Goal: Task Accomplishment & Management: Manage account settings

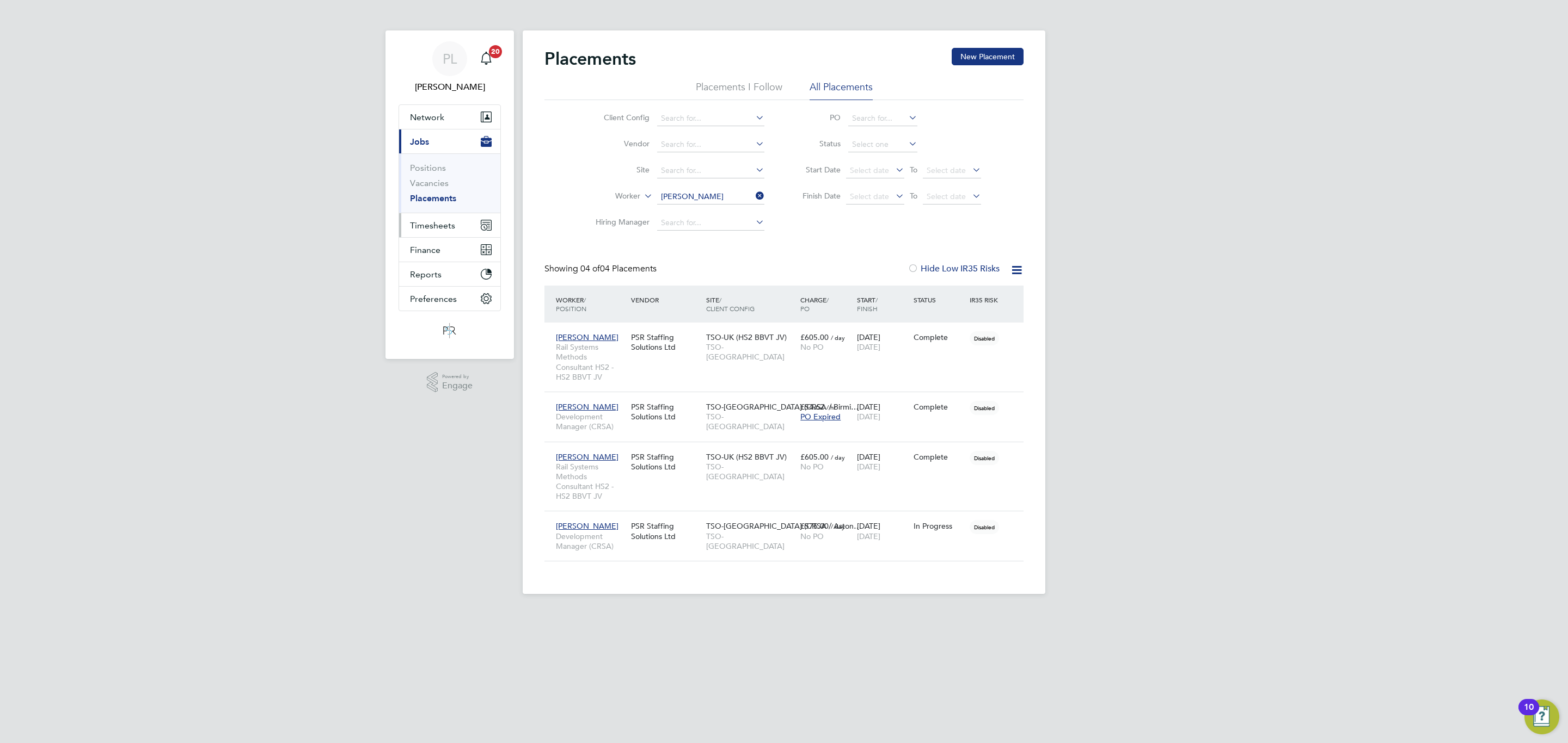
click at [421, 221] on span "Timesheets" at bounding box center [433, 225] width 46 height 10
click at [430, 188] on link "Timesheets" at bounding box center [433, 192] width 46 height 10
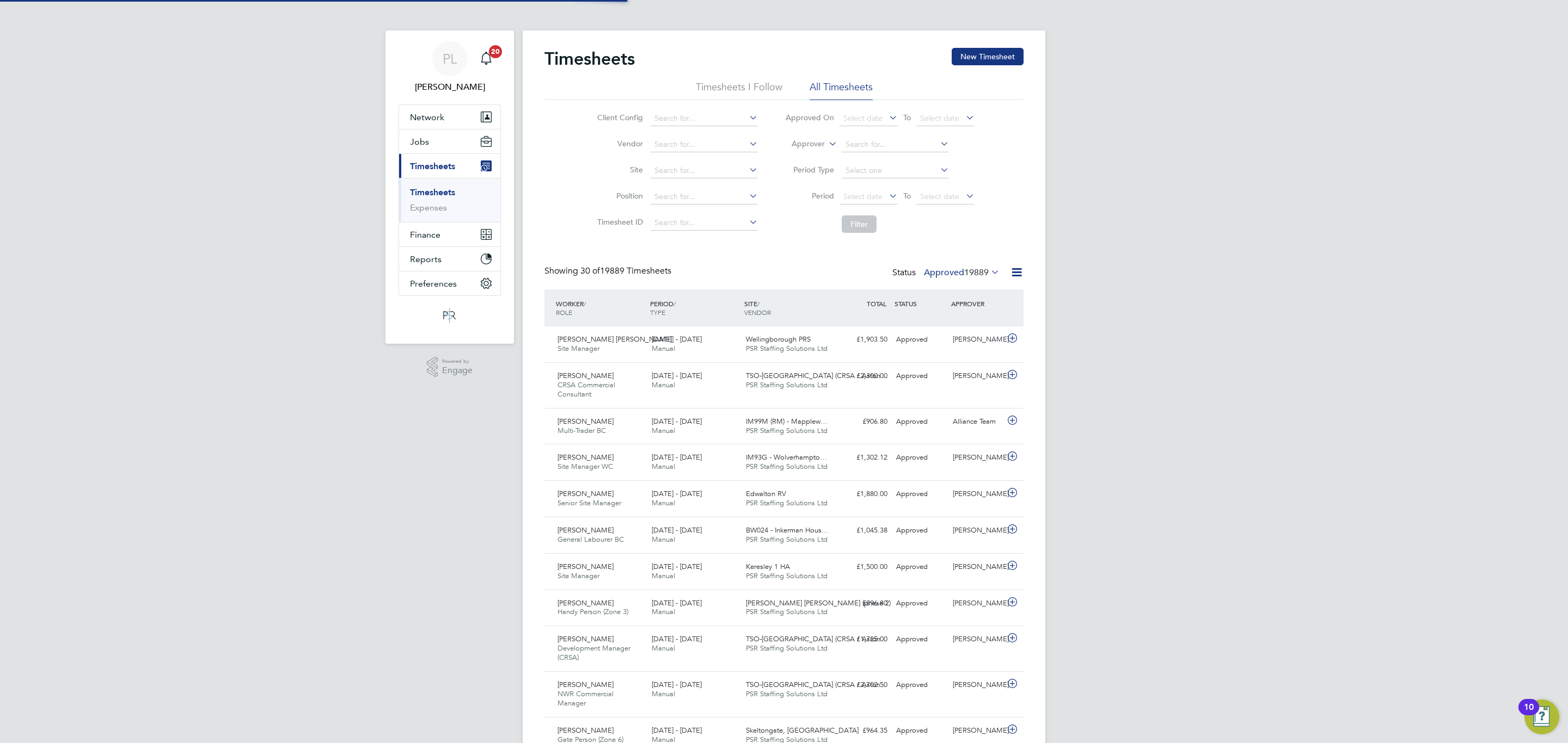
scroll to position [27, 95]
click at [706, 113] on input at bounding box center [704, 118] width 107 height 15
type input "TSO-UK"
drag, startPoint x: 864, startPoint y: 222, endPoint x: 870, endPoint y: 225, distance: 6.7
click at [866, 225] on button "Filter" at bounding box center [859, 224] width 35 height 17
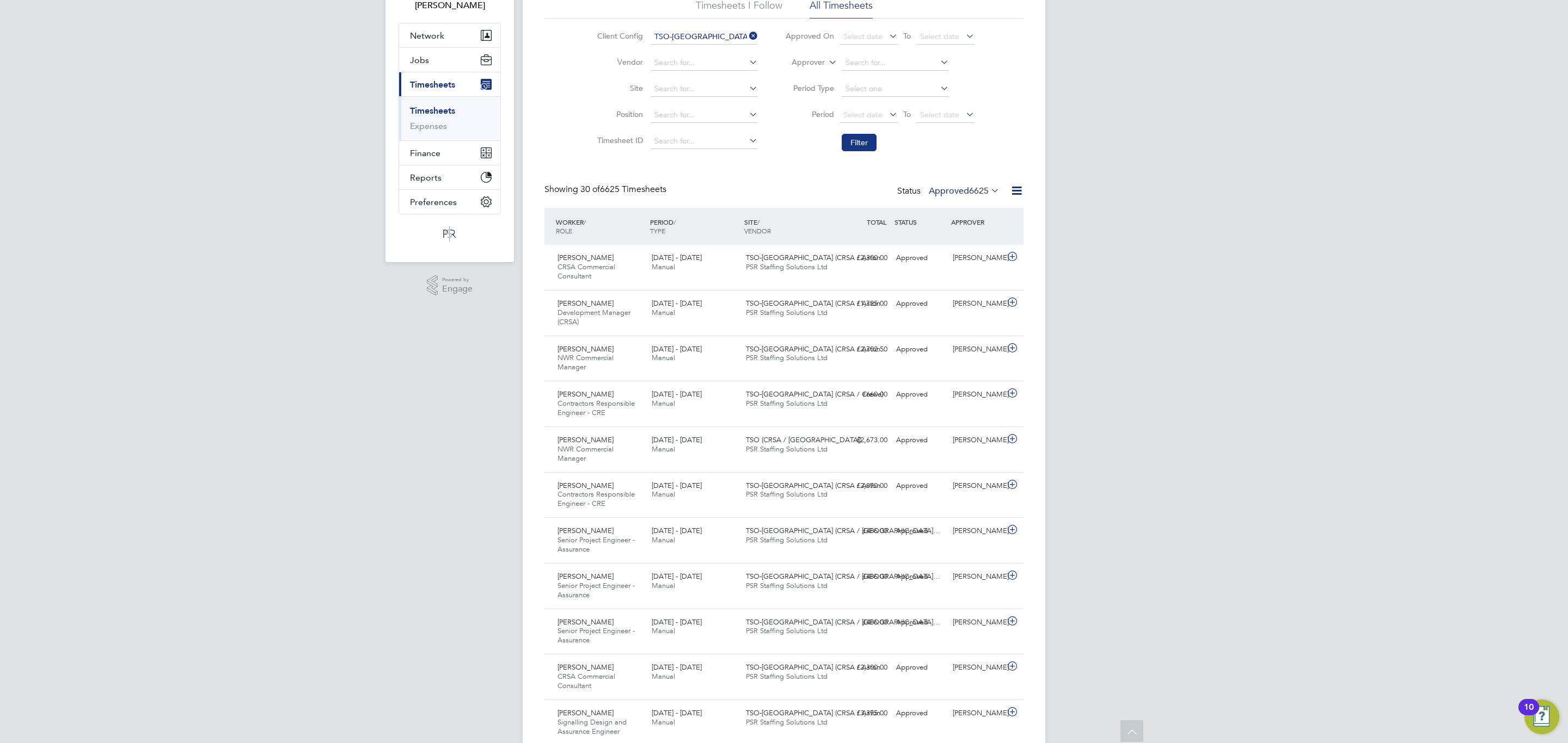
click at [962, 191] on label "Approved 6625" at bounding box center [964, 191] width 71 height 11
click at [952, 242] on li "Submitted" at bounding box center [950, 241] width 50 height 15
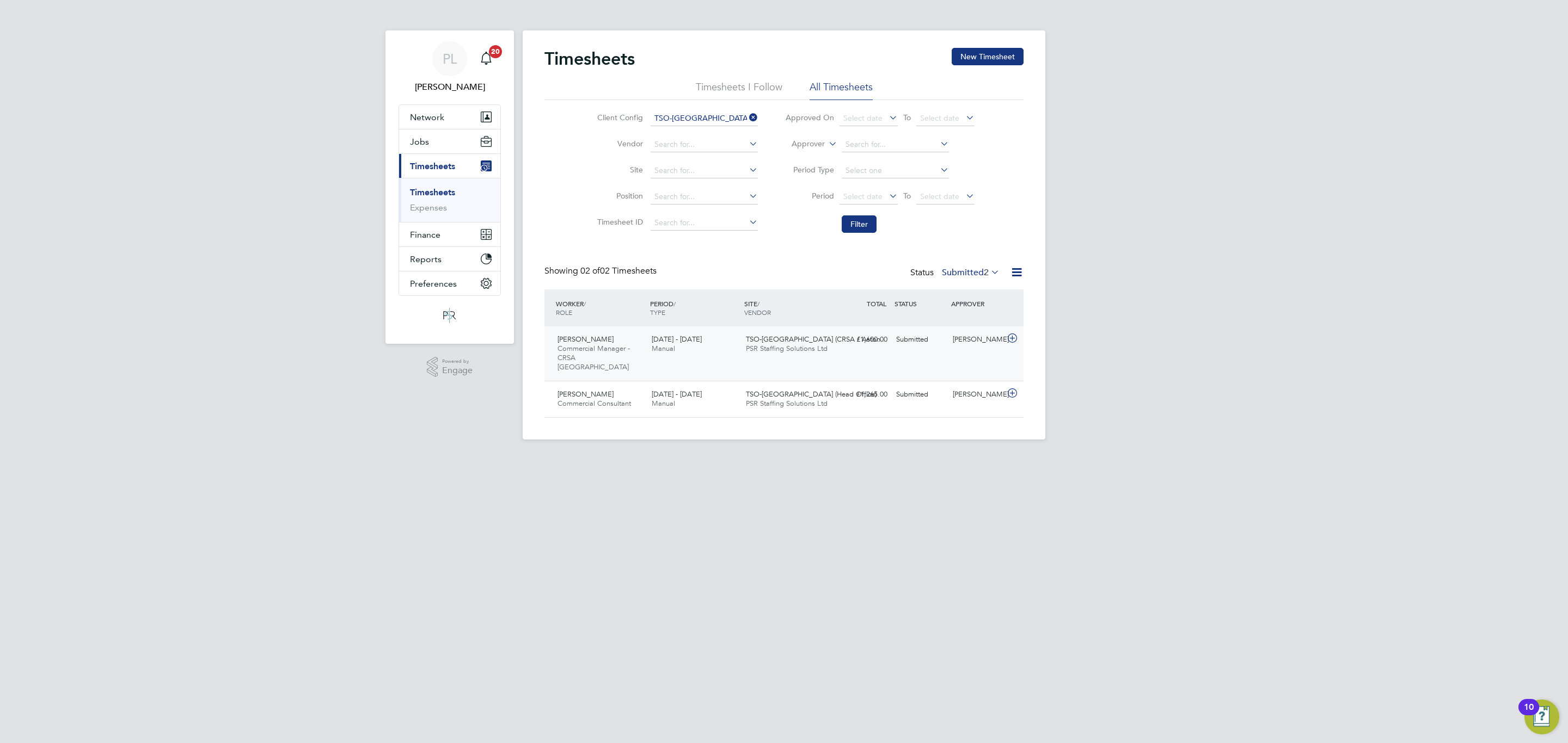
click at [726, 343] on div "20 - 26 Sep 2025 Manual" at bounding box center [694, 344] width 94 height 27
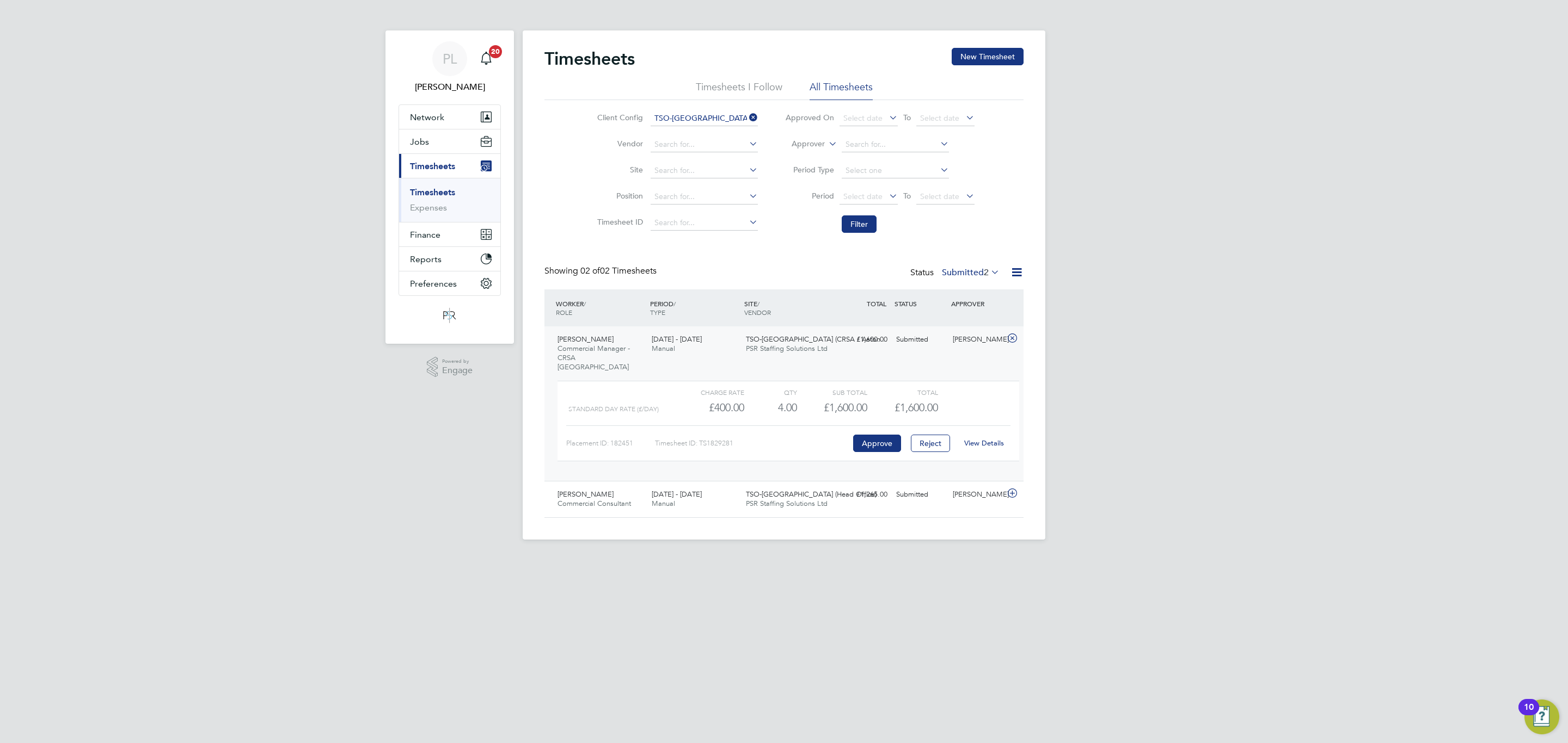
click at [995, 438] on link "View Details" at bounding box center [984, 443] width 40 height 9
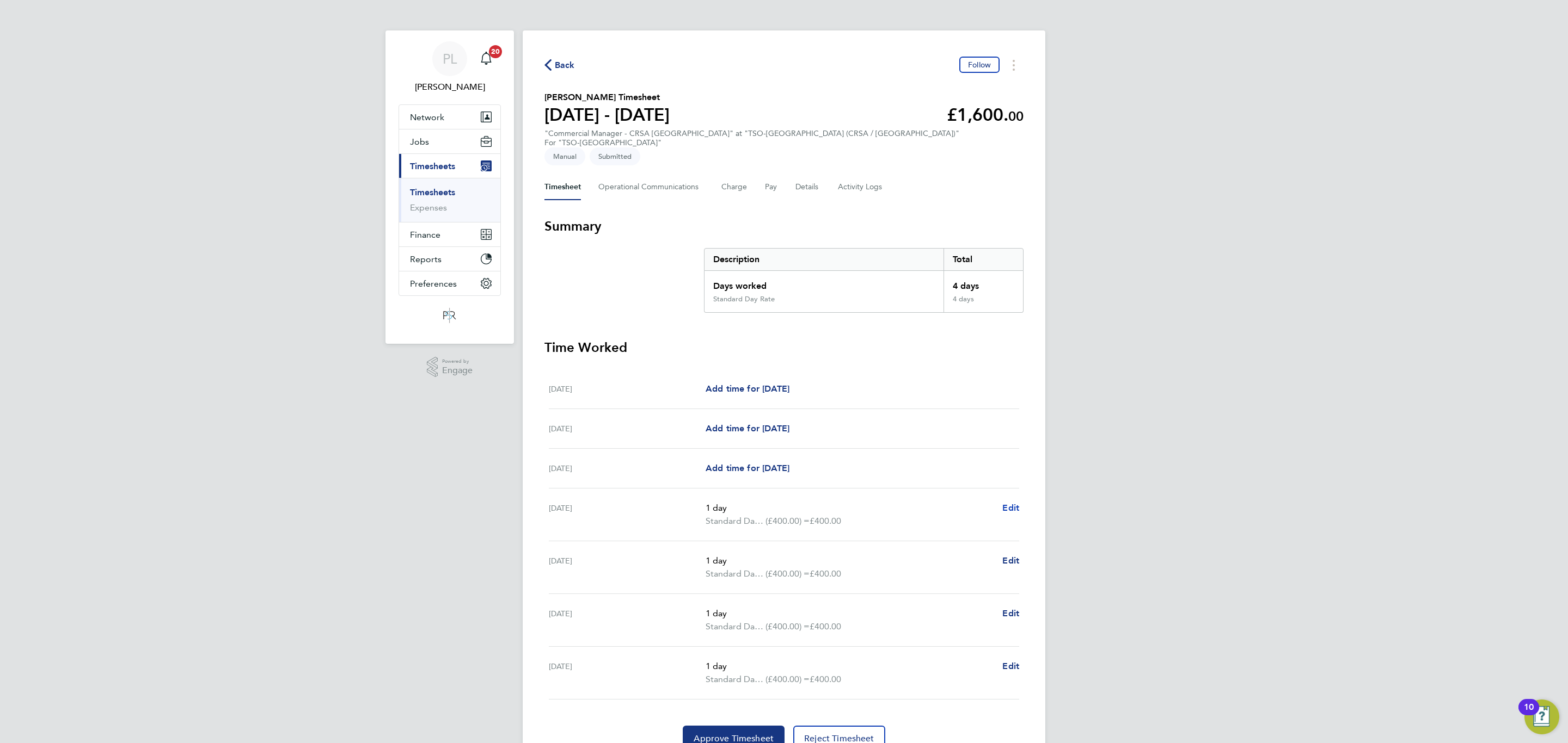
click at [1013, 503] on span "Edit" at bounding box center [1010, 507] width 16 height 10
select select "1"
select select "30"
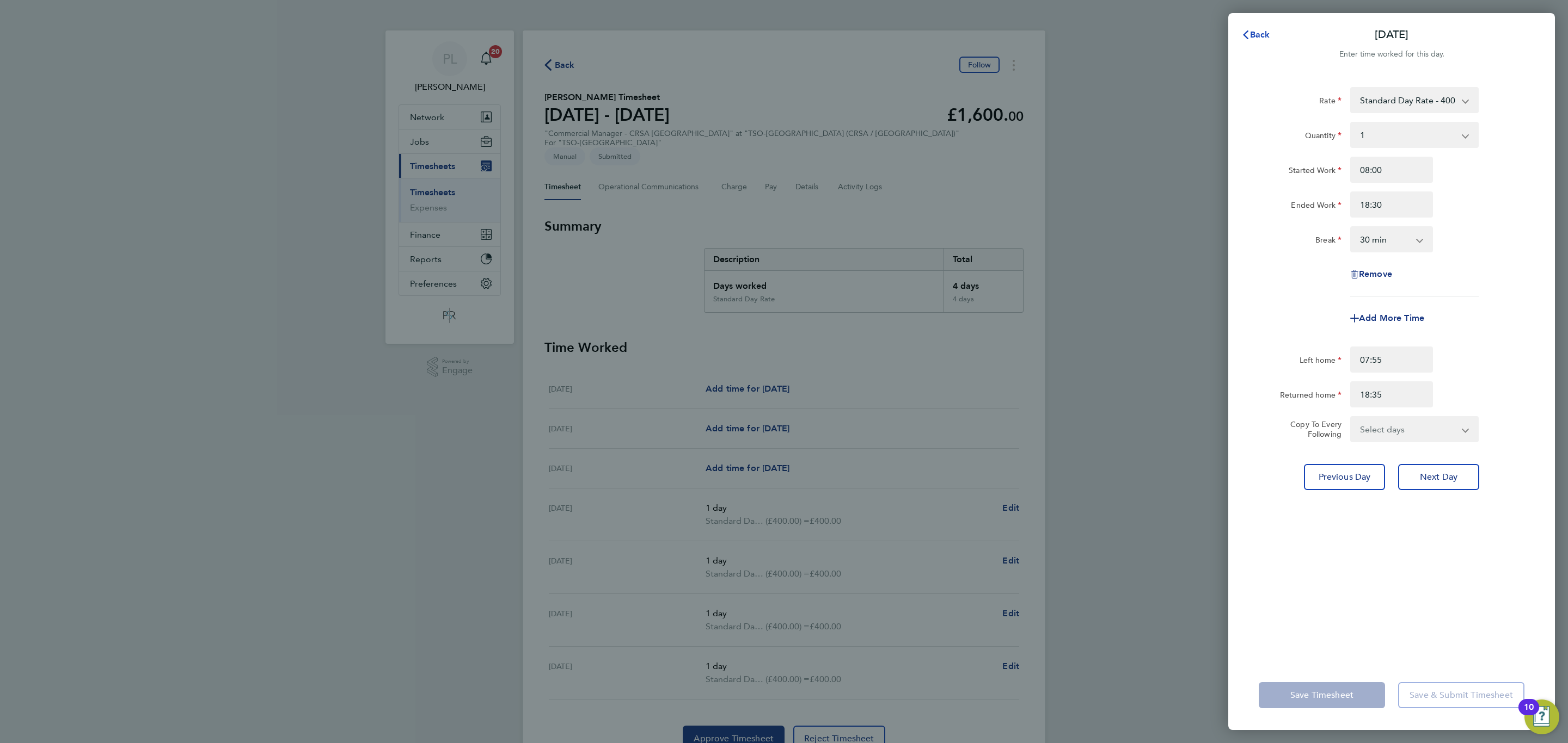
click at [1258, 29] on span "Back" at bounding box center [1260, 34] width 20 height 10
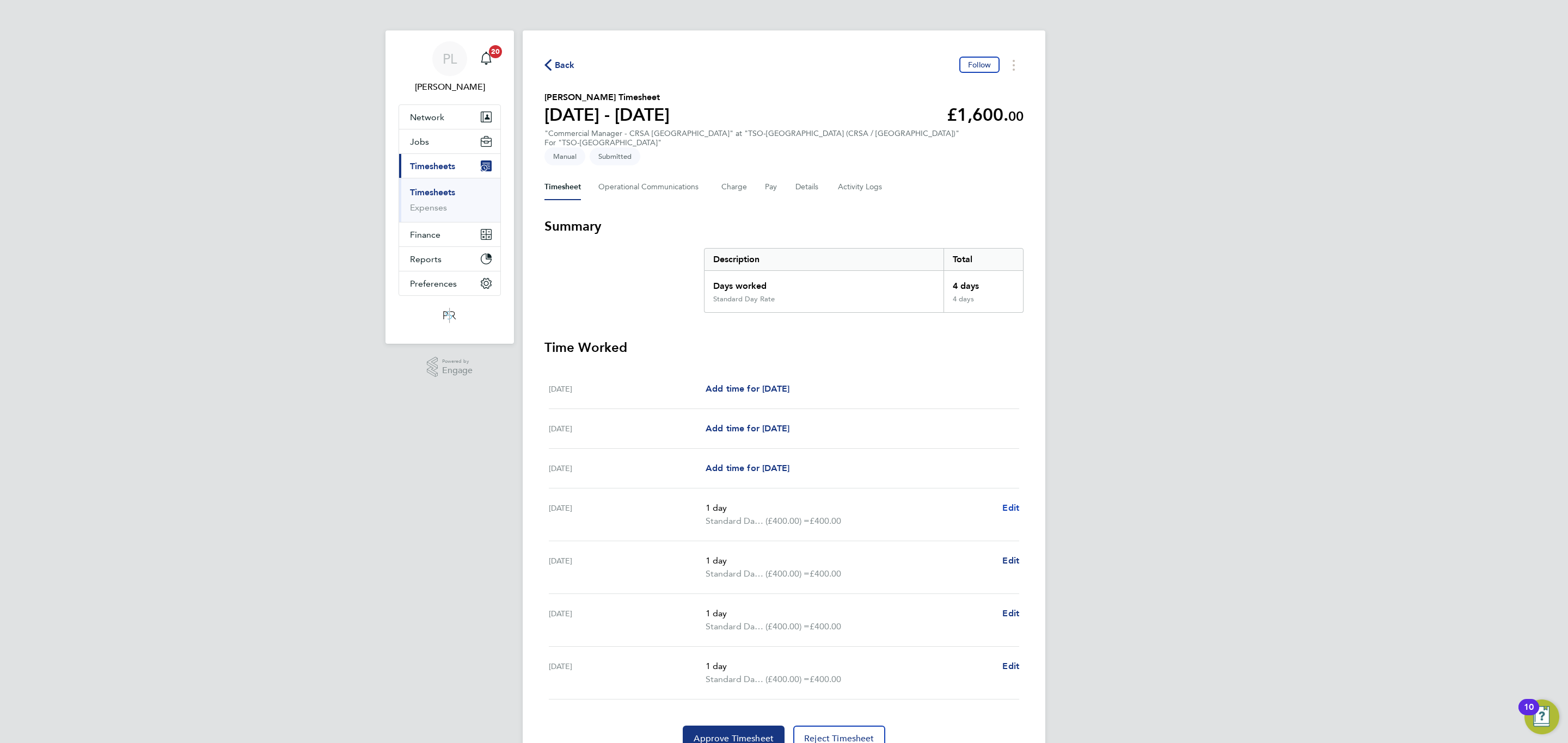
click at [1013, 503] on span "Edit" at bounding box center [1010, 507] width 16 height 10
select select "1"
select select "30"
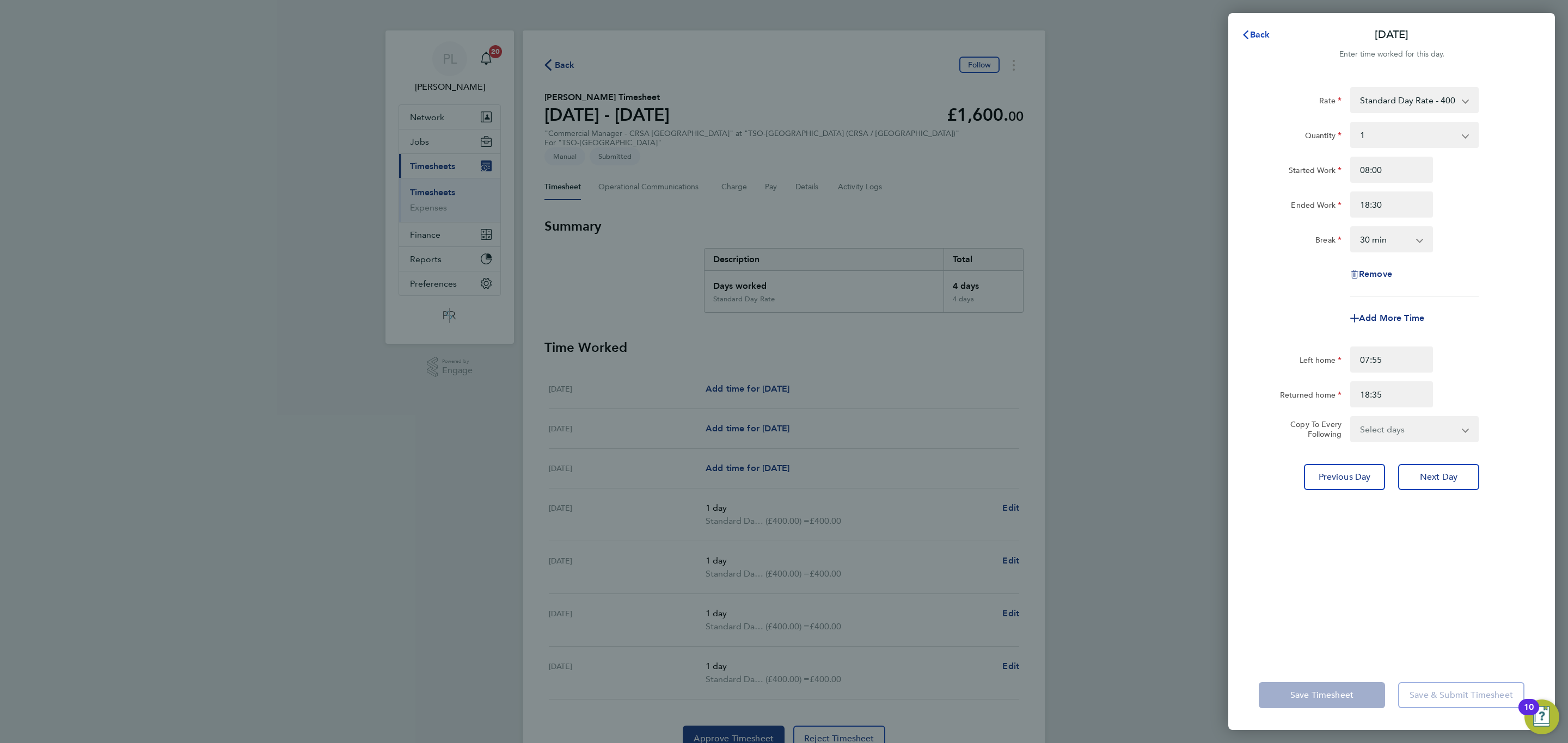
click at [1251, 35] on span "Back" at bounding box center [1260, 34] width 20 height 10
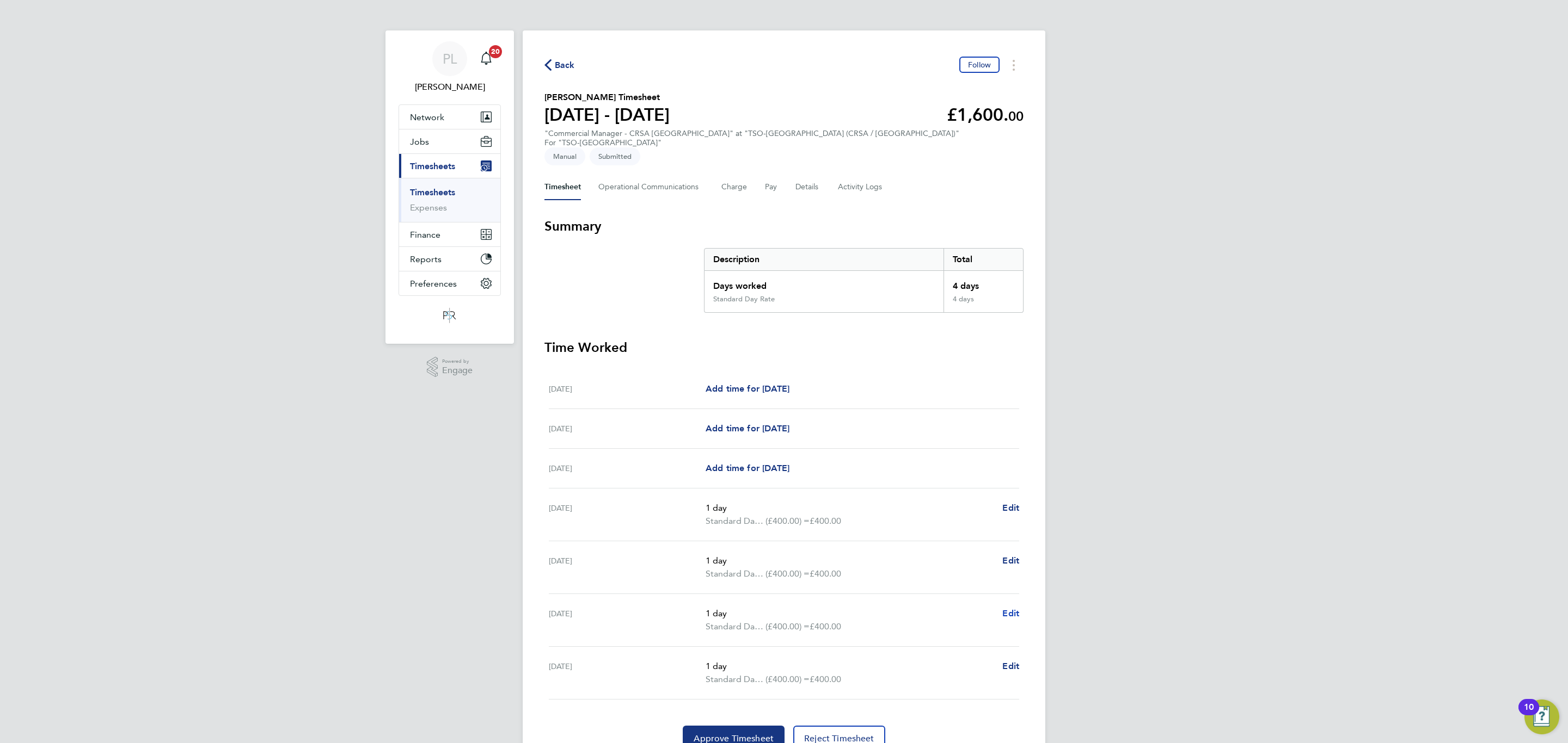
click at [1013, 609] on span "Edit" at bounding box center [1010, 613] width 16 height 10
select select "1"
select select "30"
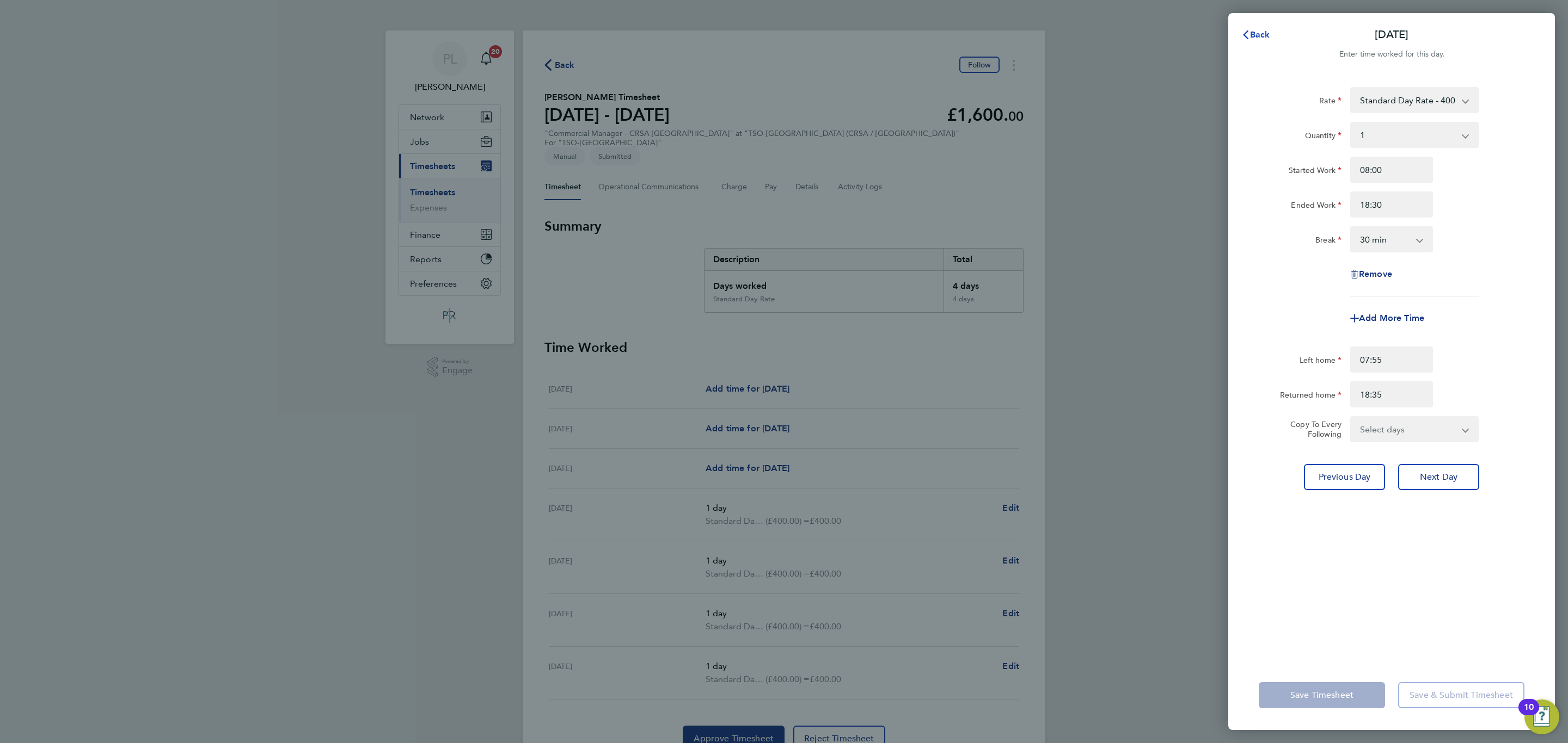
click at [1262, 38] on span "Back" at bounding box center [1260, 34] width 20 height 10
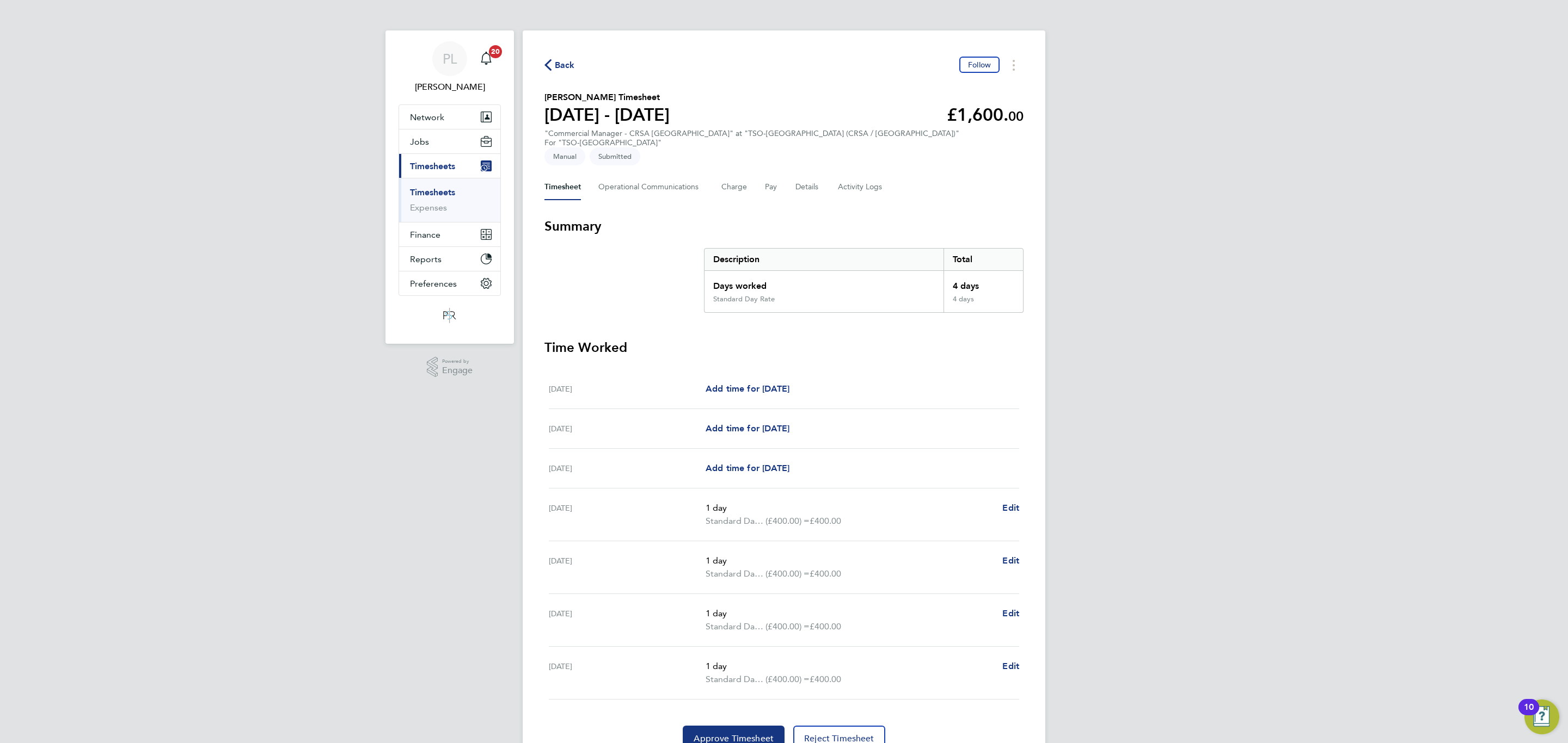
click at [1008, 647] on div "[DATE] 1 day Standard Day Rate (£400.00) = £400.00 Edit" at bounding box center [783, 673] width 471 height 53
click at [1011, 661] on span "Edit" at bounding box center [1010, 666] width 16 height 10
select select "1"
select select "30"
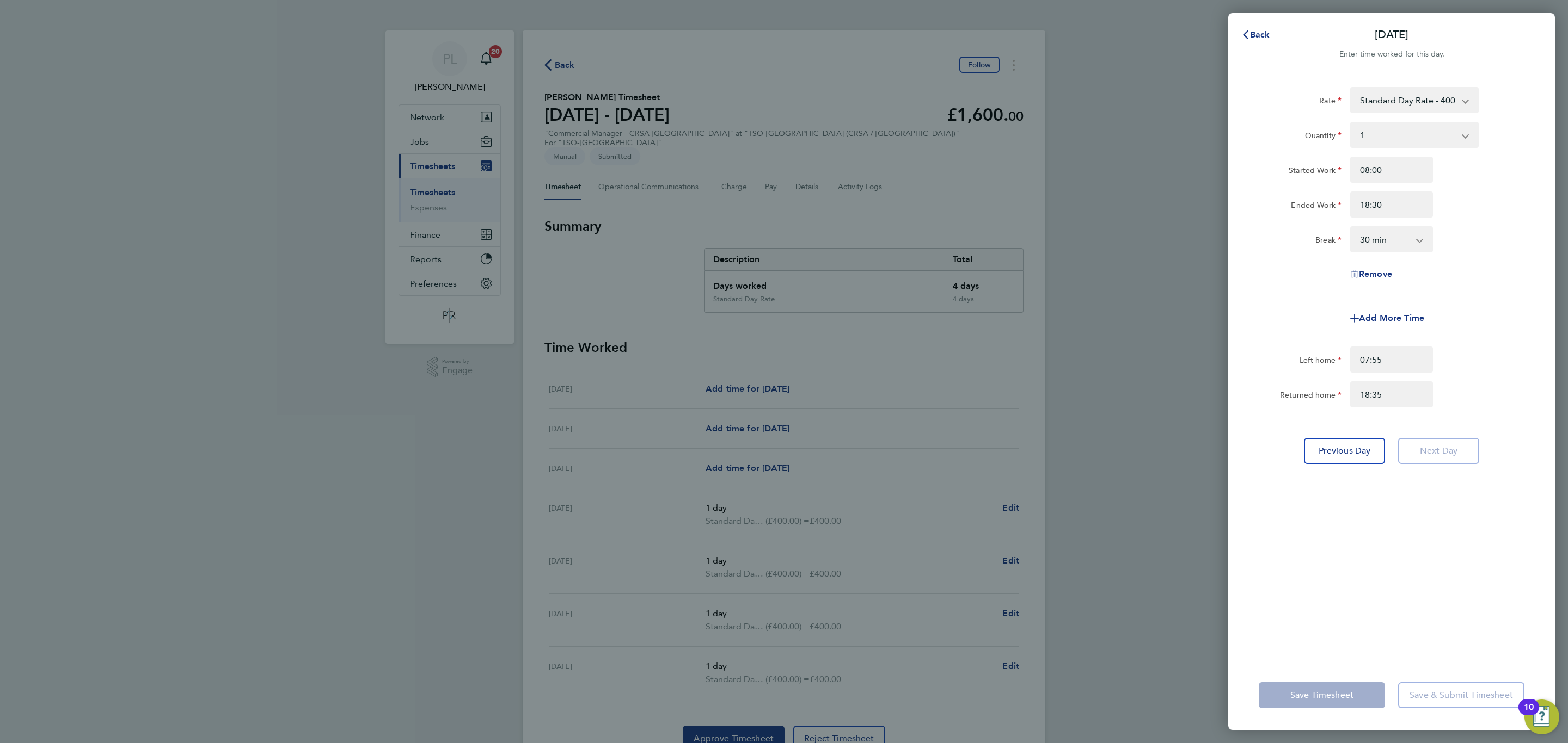
click at [399, 154] on button "Current page: Timesheets" at bounding box center [449, 166] width 101 height 24
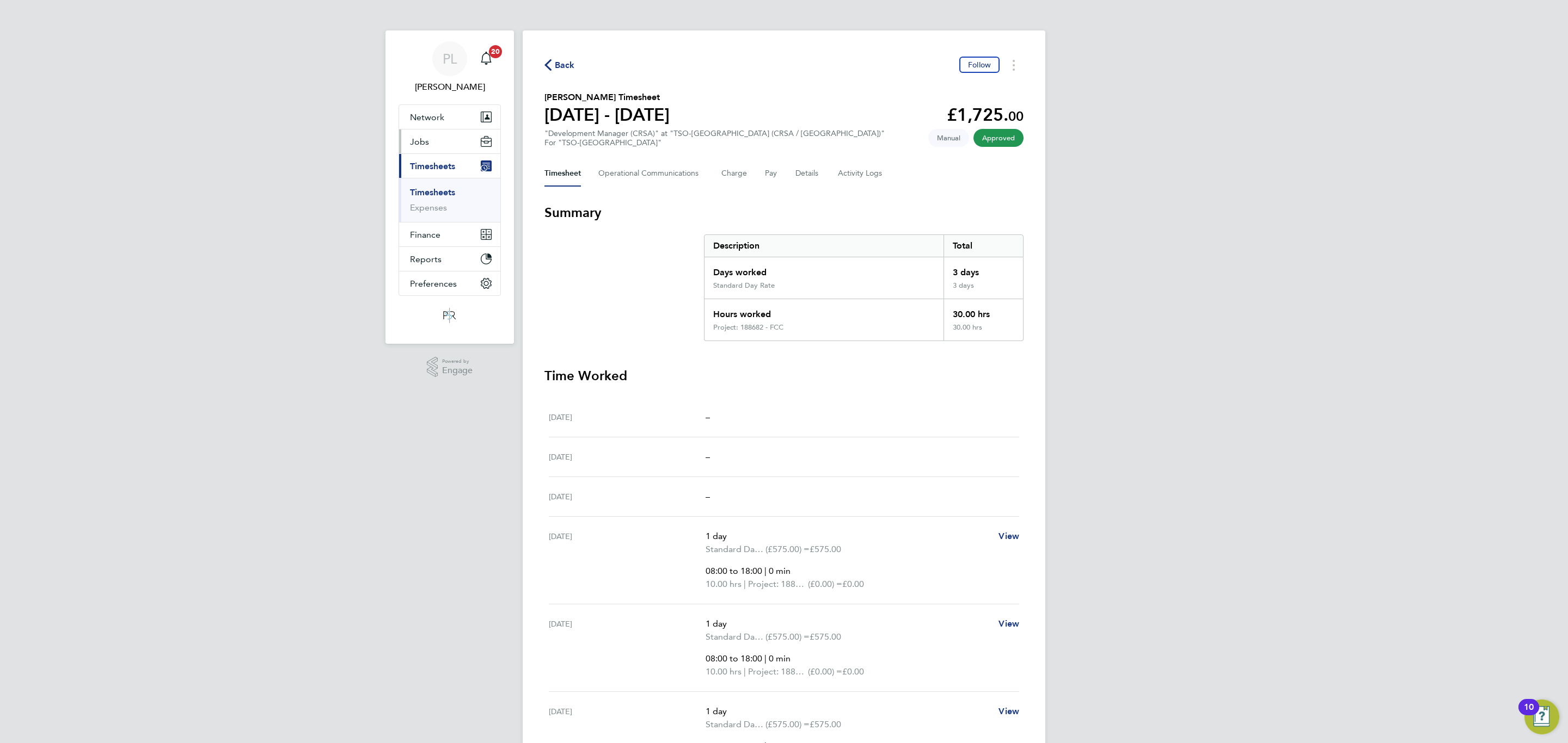
click at [420, 141] on span "Jobs" at bounding box center [419, 141] width 19 height 10
click at [438, 201] on link "Placements" at bounding box center [433, 198] width 46 height 10
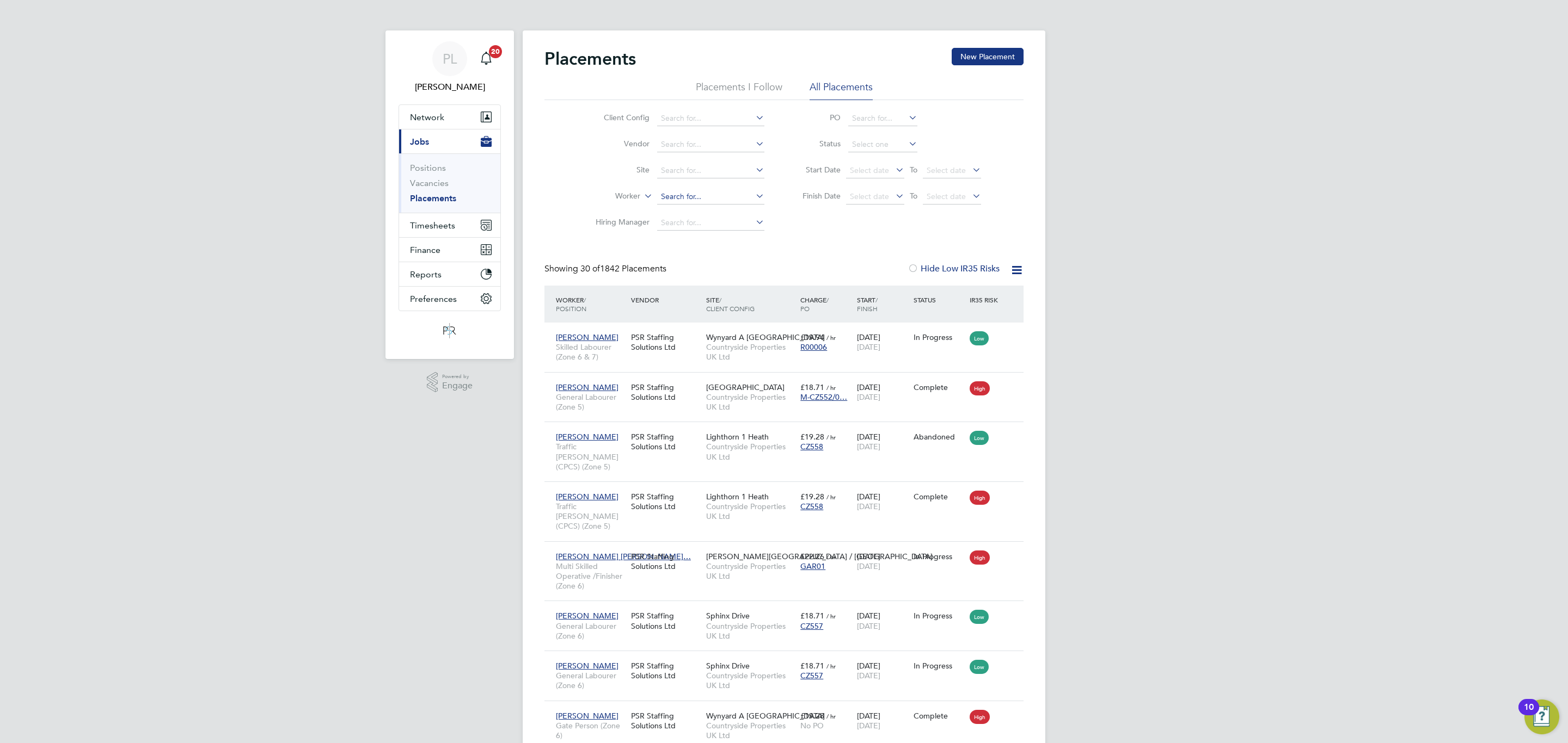
click at [687, 191] on input at bounding box center [710, 196] width 107 height 15
type input "Ian Hutchinson"
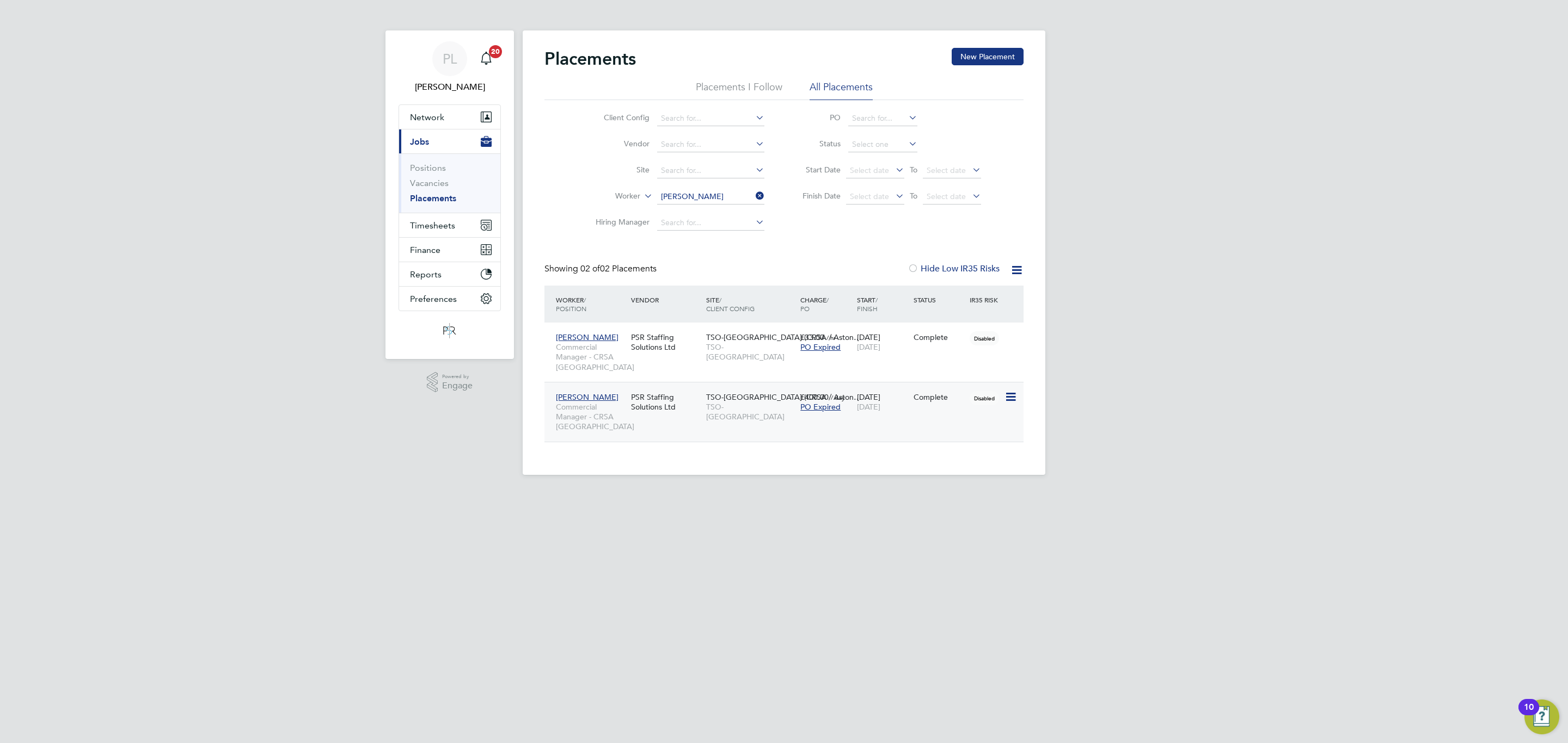
click at [912, 404] on div "Complete" at bounding box center [939, 397] width 57 height 20
click at [753, 193] on icon at bounding box center [753, 196] width 0 height 15
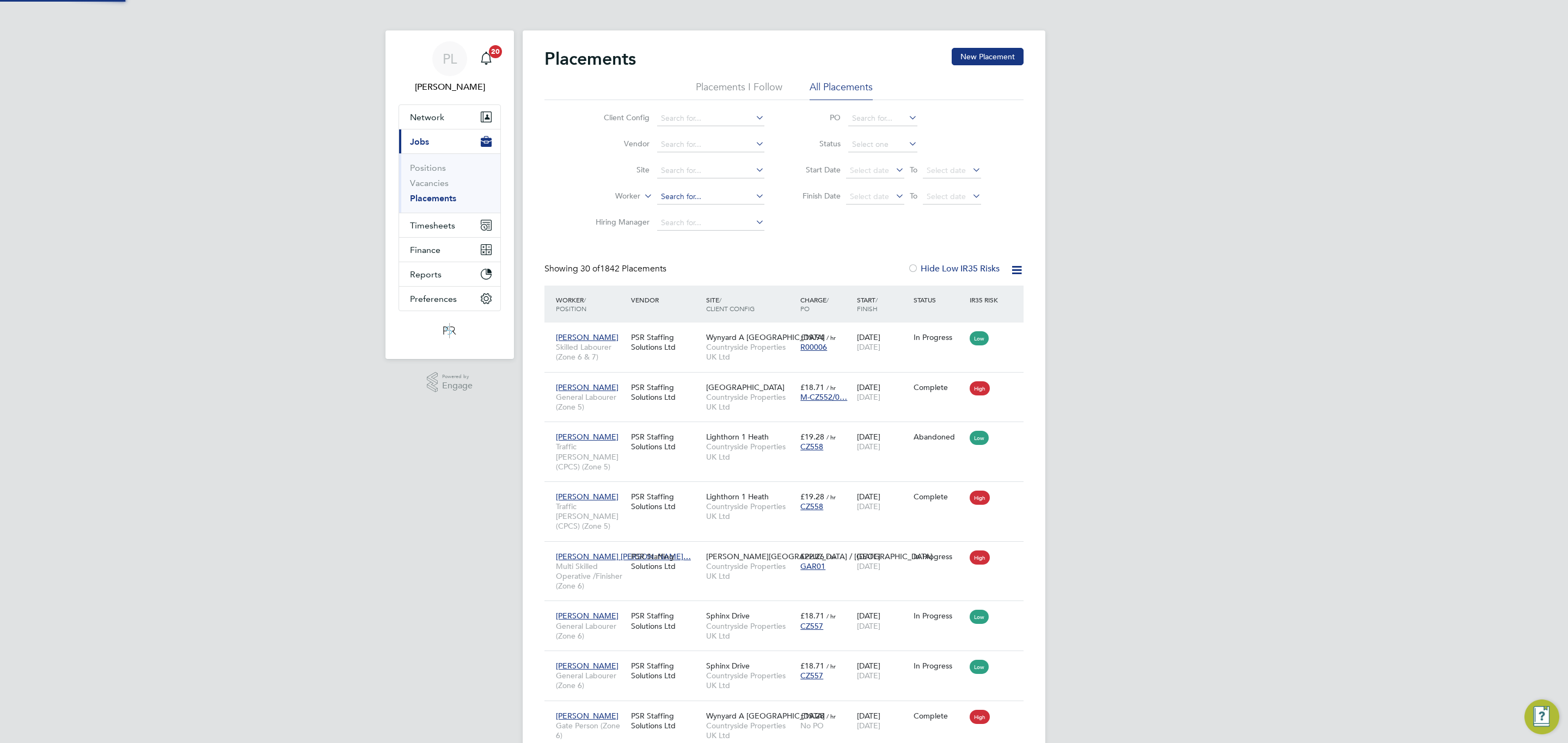
scroll to position [42, 95]
click at [734, 195] on input at bounding box center [710, 196] width 107 height 15
type input "hutchinso"
click at [683, 195] on input at bounding box center [710, 196] width 107 height 15
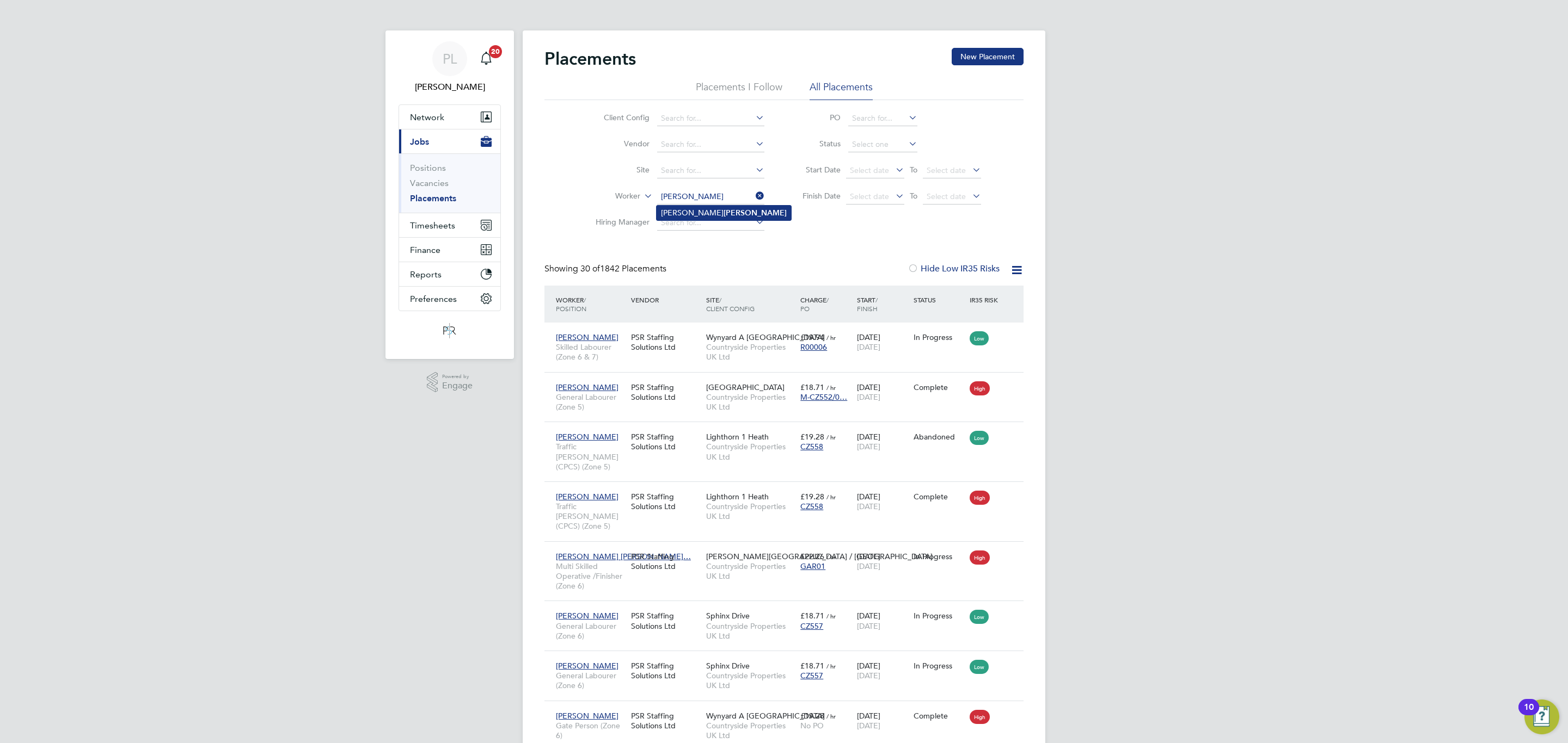
type input "Ian Hutchinson"
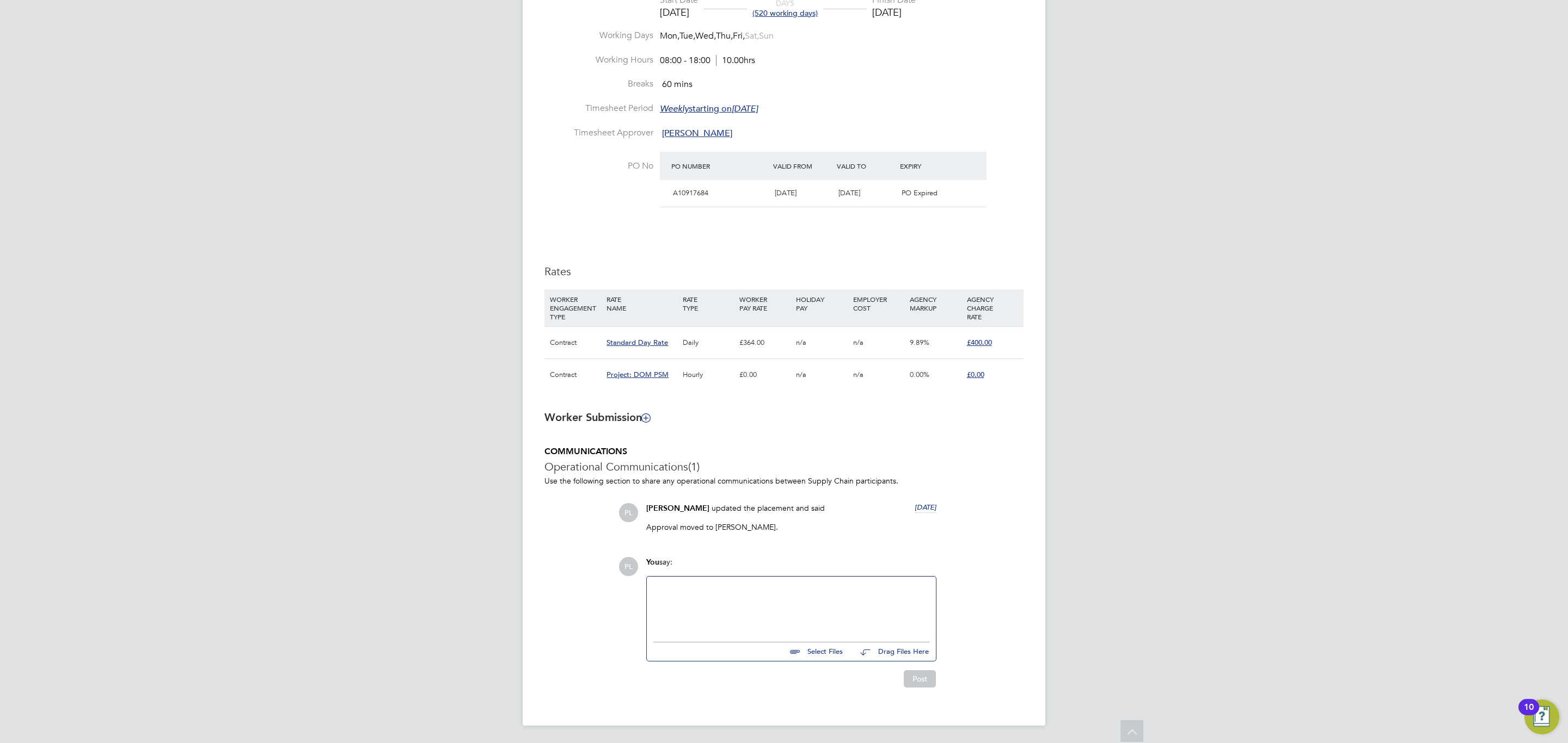
drag, startPoint x: 907, startPoint y: 465, endPoint x: 814, endPoint y: 433, distance: 98.4
click at [810, 425] on ng-form "Placement IR35 Determination IR35 Status Disabled for this client. This feature…" at bounding box center [784, 247] width 479 height 880
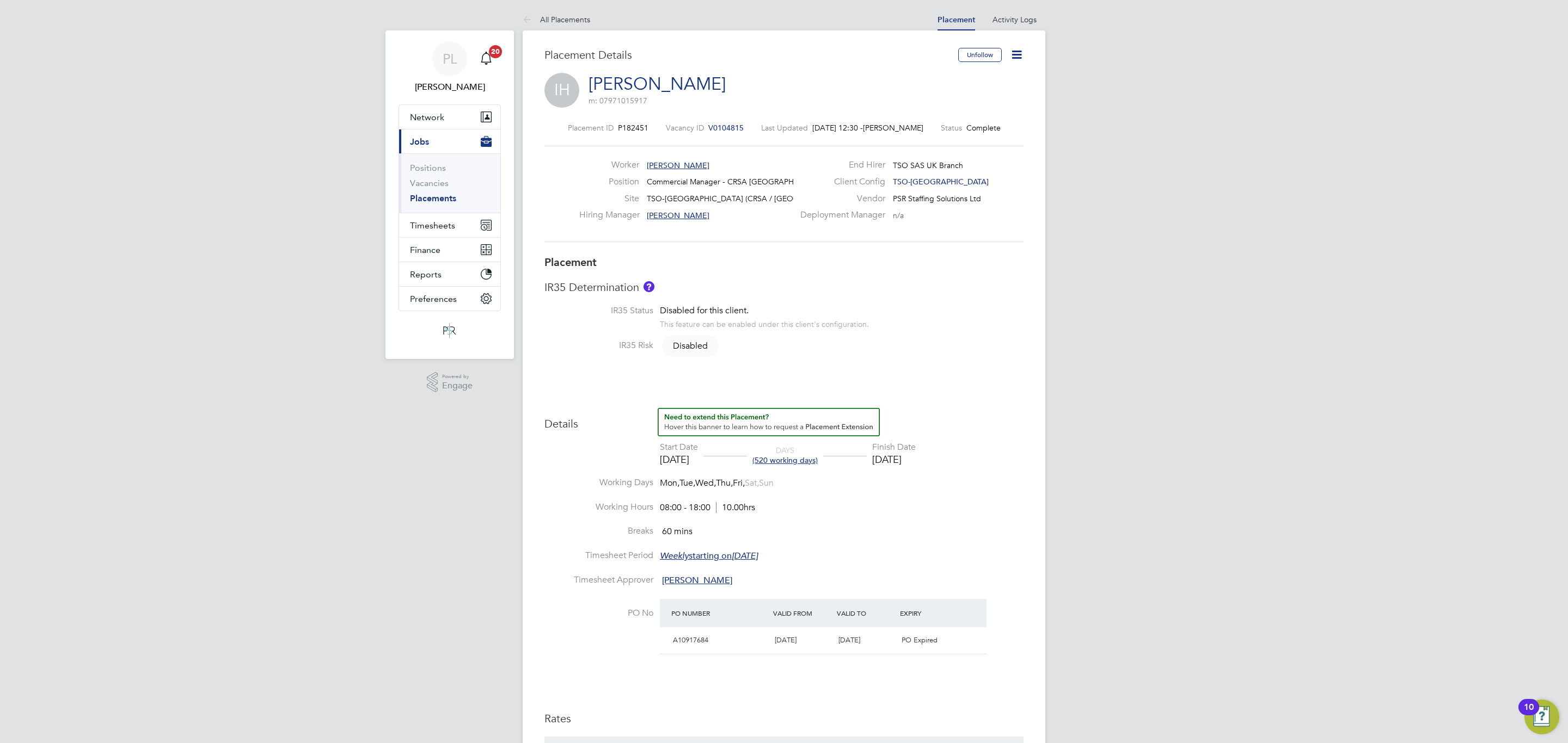
drag, startPoint x: 1013, startPoint y: 50, endPoint x: 1017, endPoint y: 64, distance: 14.6
click at [1014, 53] on icon at bounding box center [1016, 54] width 13 height 13
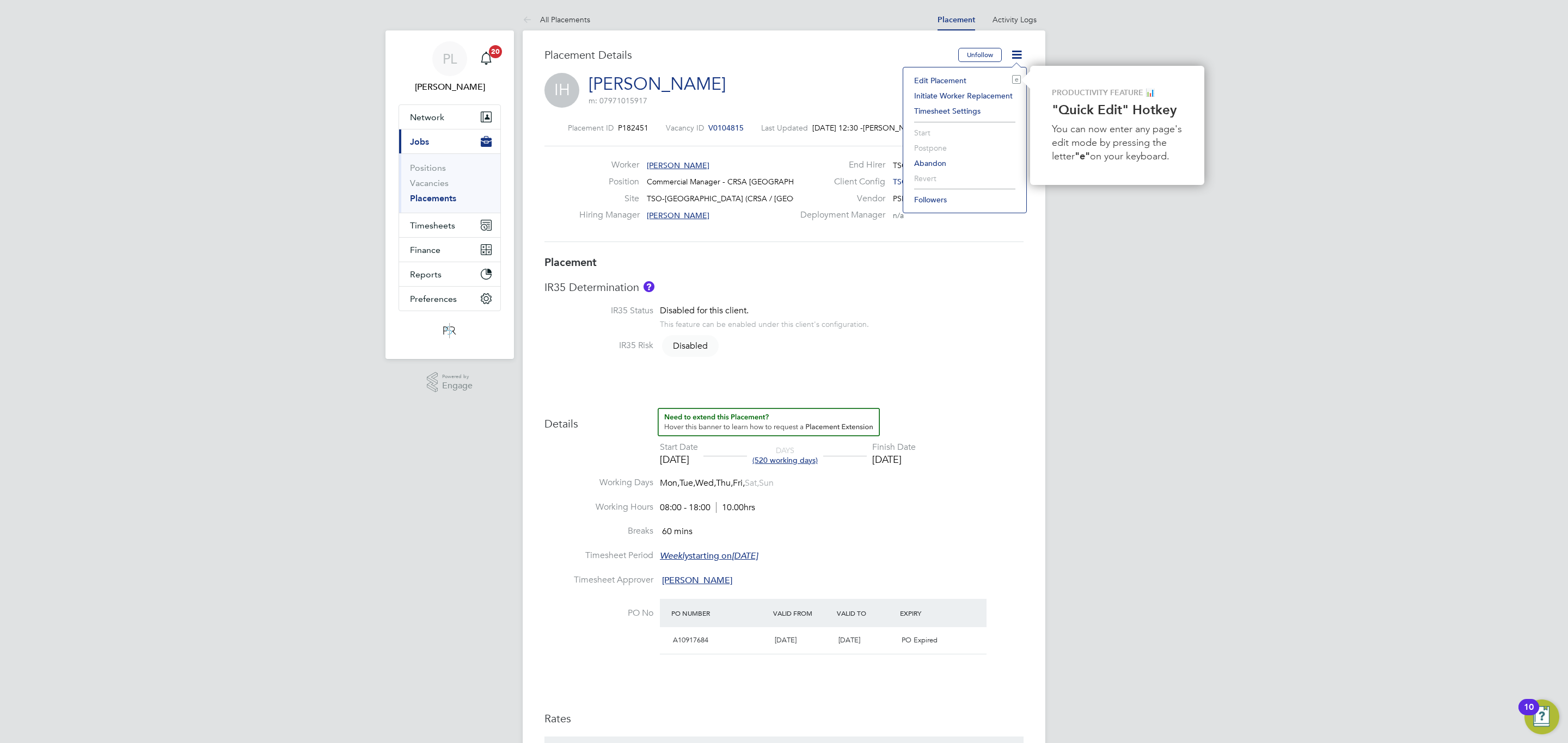
drag, startPoint x: 939, startPoint y: 79, endPoint x: 995, endPoint y: 162, distance: 100.1
click at [940, 77] on li "Edit Placement e" at bounding box center [964, 80] width 112 height 15
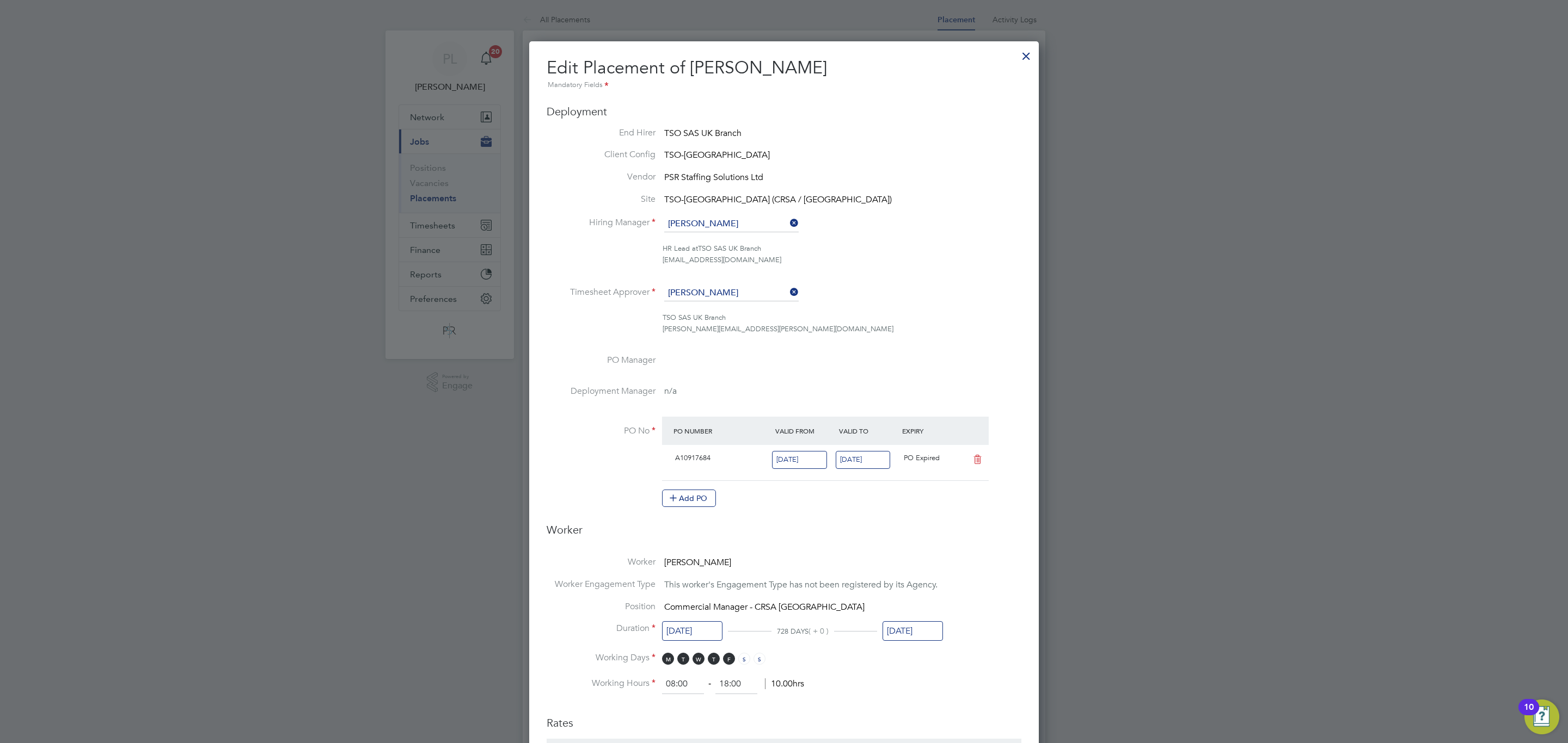
drag, startPoint x: 1028, startPoint y: 53, endPoint x: 957, endPoint y: 108, distance: 89.8
click at [1027, 53] on div at bounding box center [1026, 53] width 20 height 20
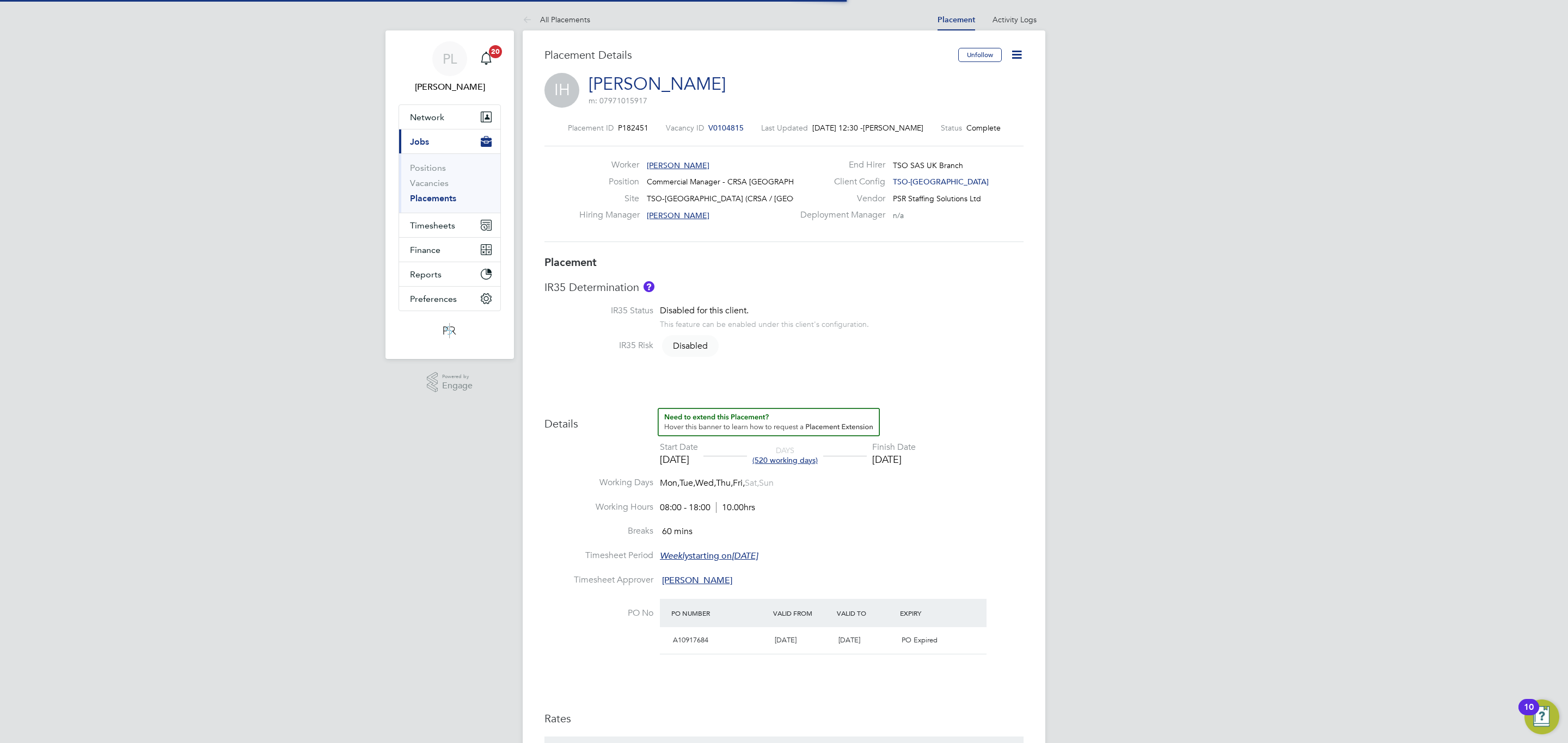
scroll to position [5, 5]
click at [1013, 57] on icon at bounding box center [1016, 54] width 13 height 13
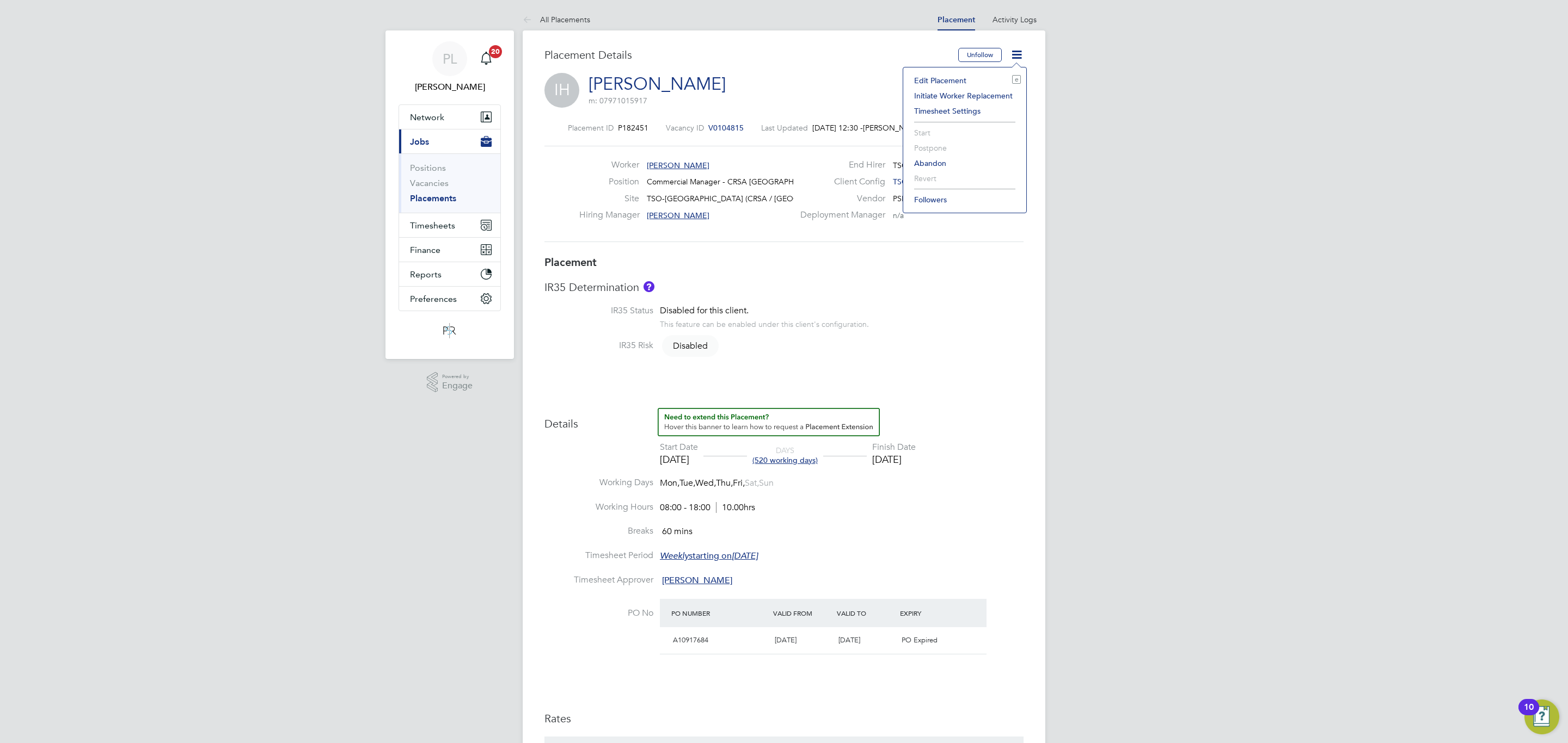
click at [940, 82] on li "Edit Placement e" at bounding box center [964, 80] width 112 height 15
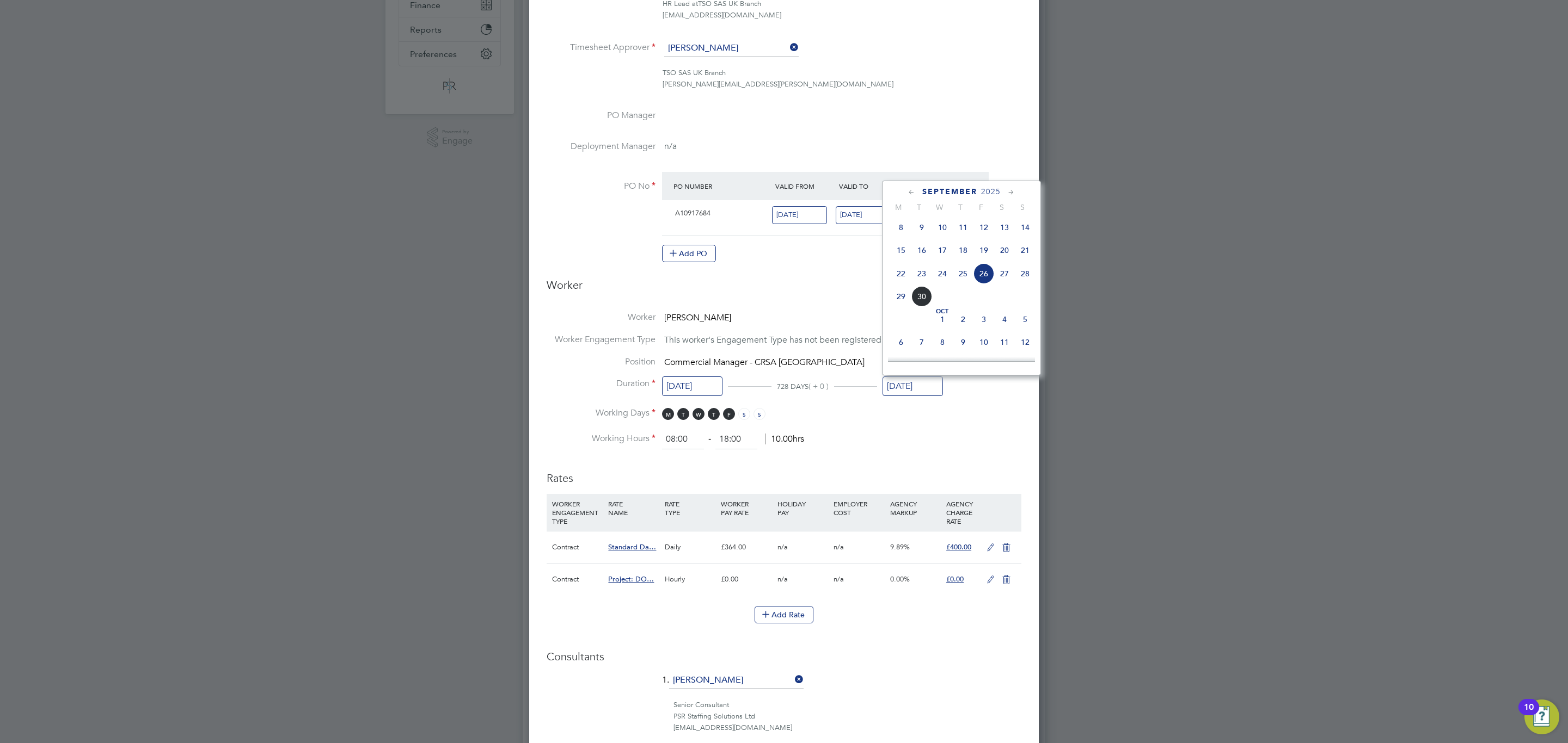
click at [903, 382] on input "26 Sep 2025" at bounding box center [912, 386] width 60 height 20
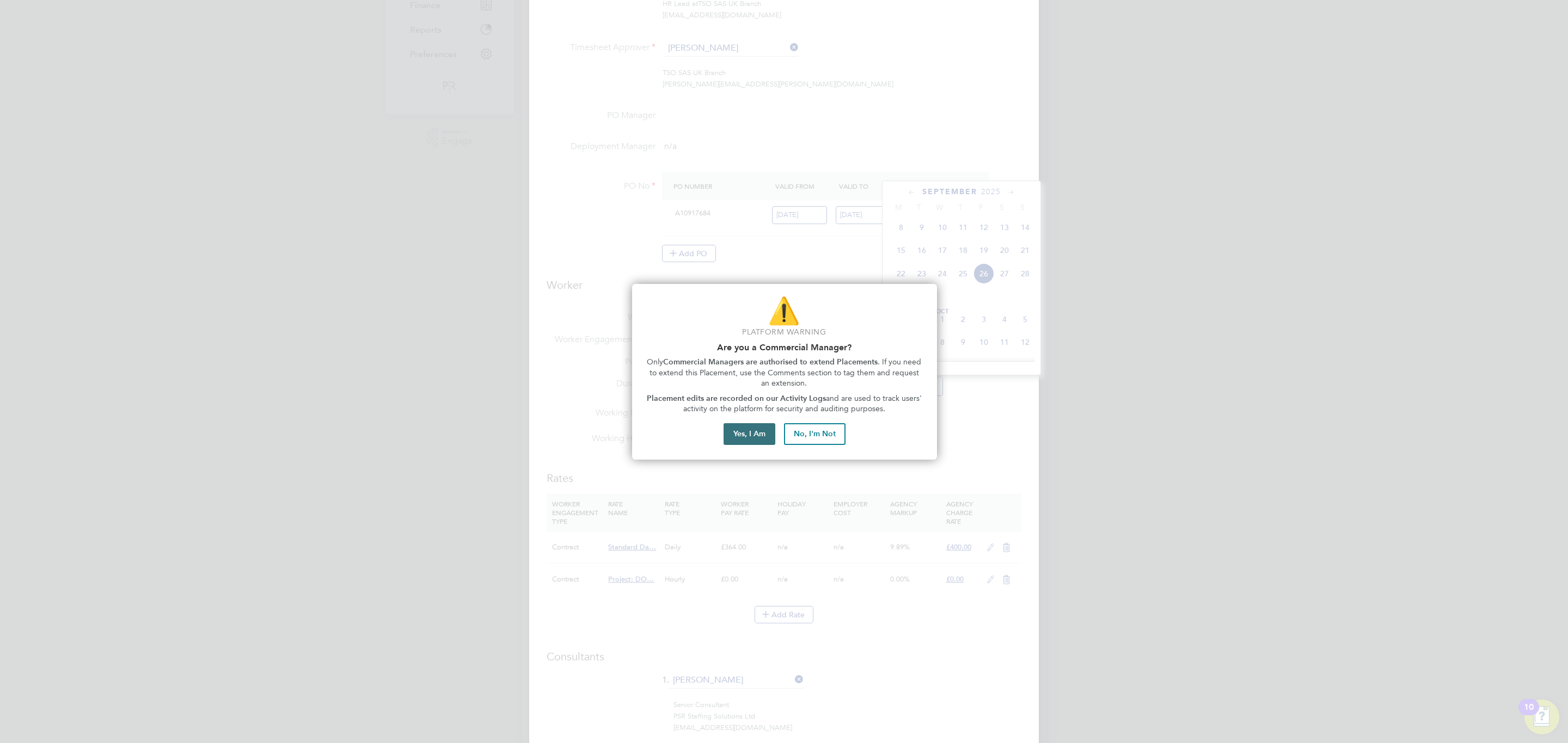
click at [735, 434] on button "Yes, I Am" at bounding box center [749, 434] width 52 height 22
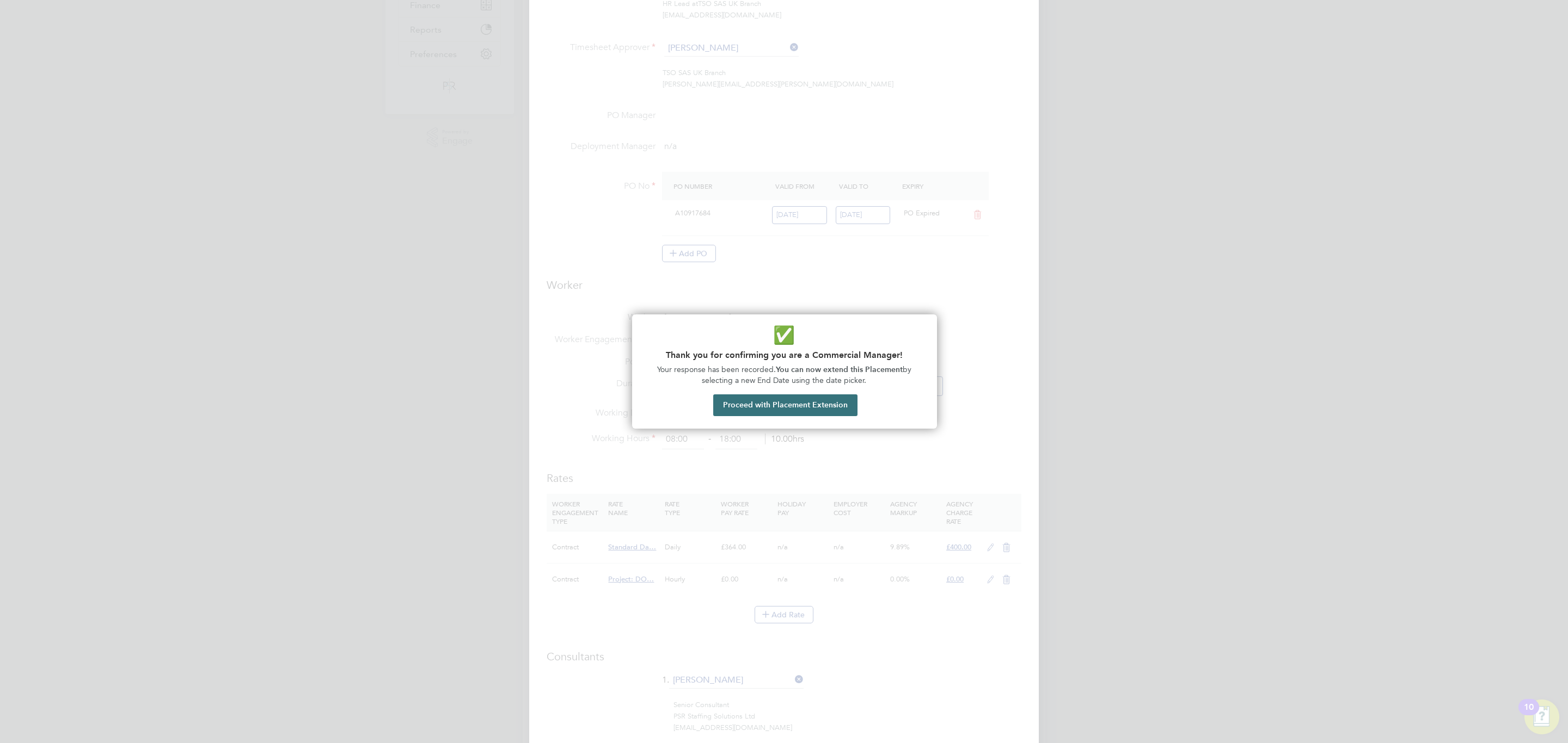
click at [774, 398] on button "Proceed with Placement Extension" at bounding box center [786, 405] width 145 height 22
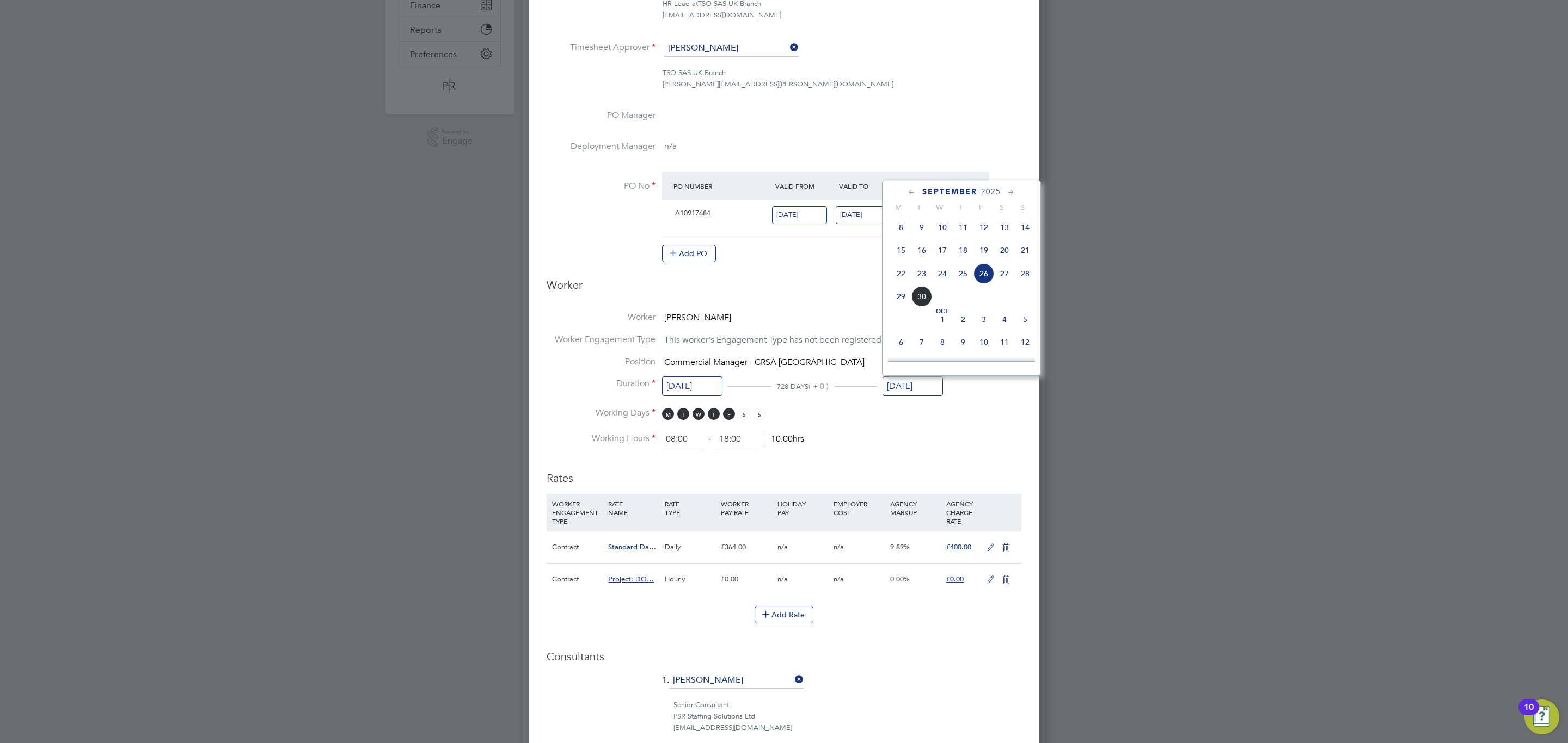
click at [1014, 188] on icon at bounding box center [1010, 192] width 10 height 12
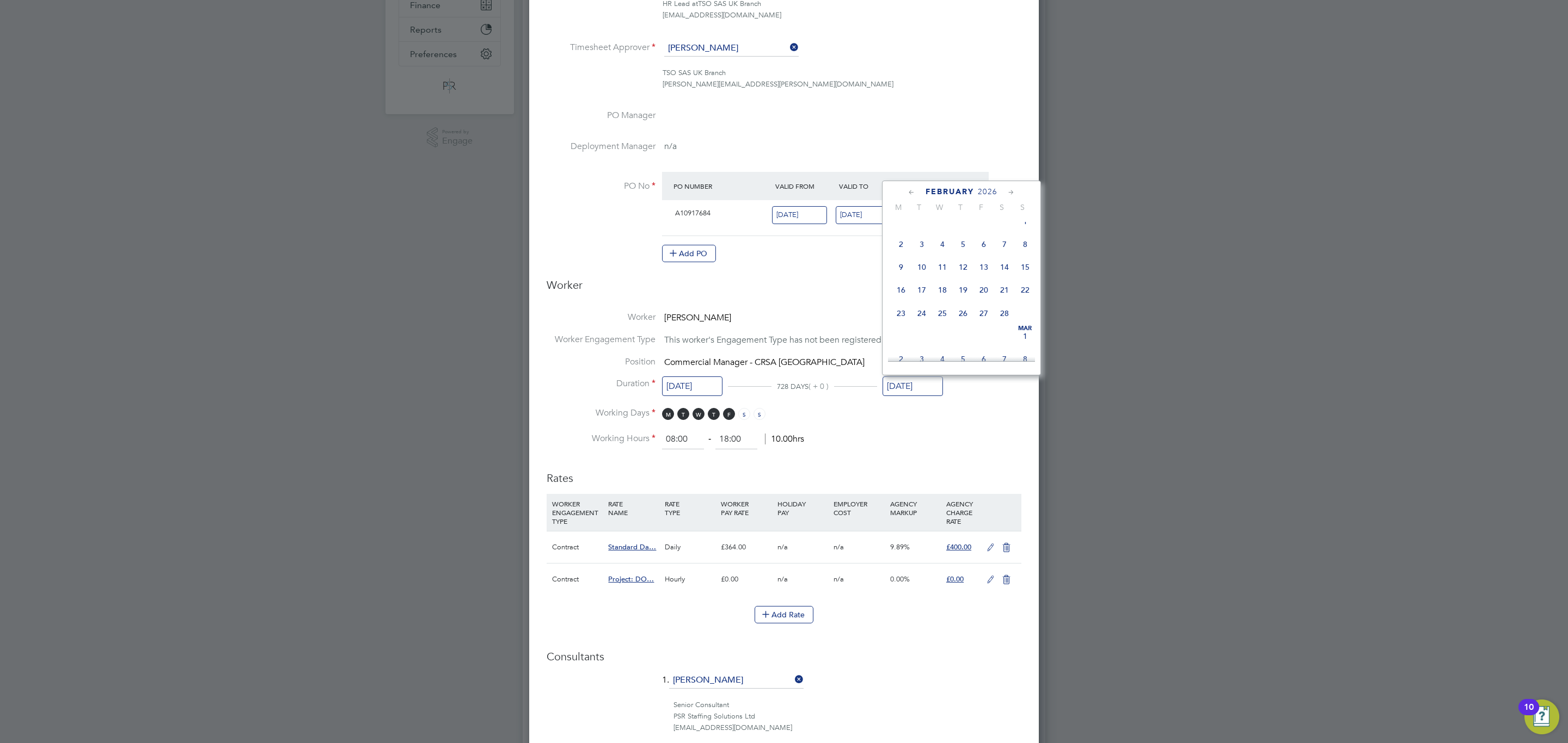
click at [1014, 188] on icon at bounding box center [1010, 192] width 10 height 12
click at [920, 346] on span "31" at bounding box center [921, 335] width 20 height 20
type input "31 Mar 2026"
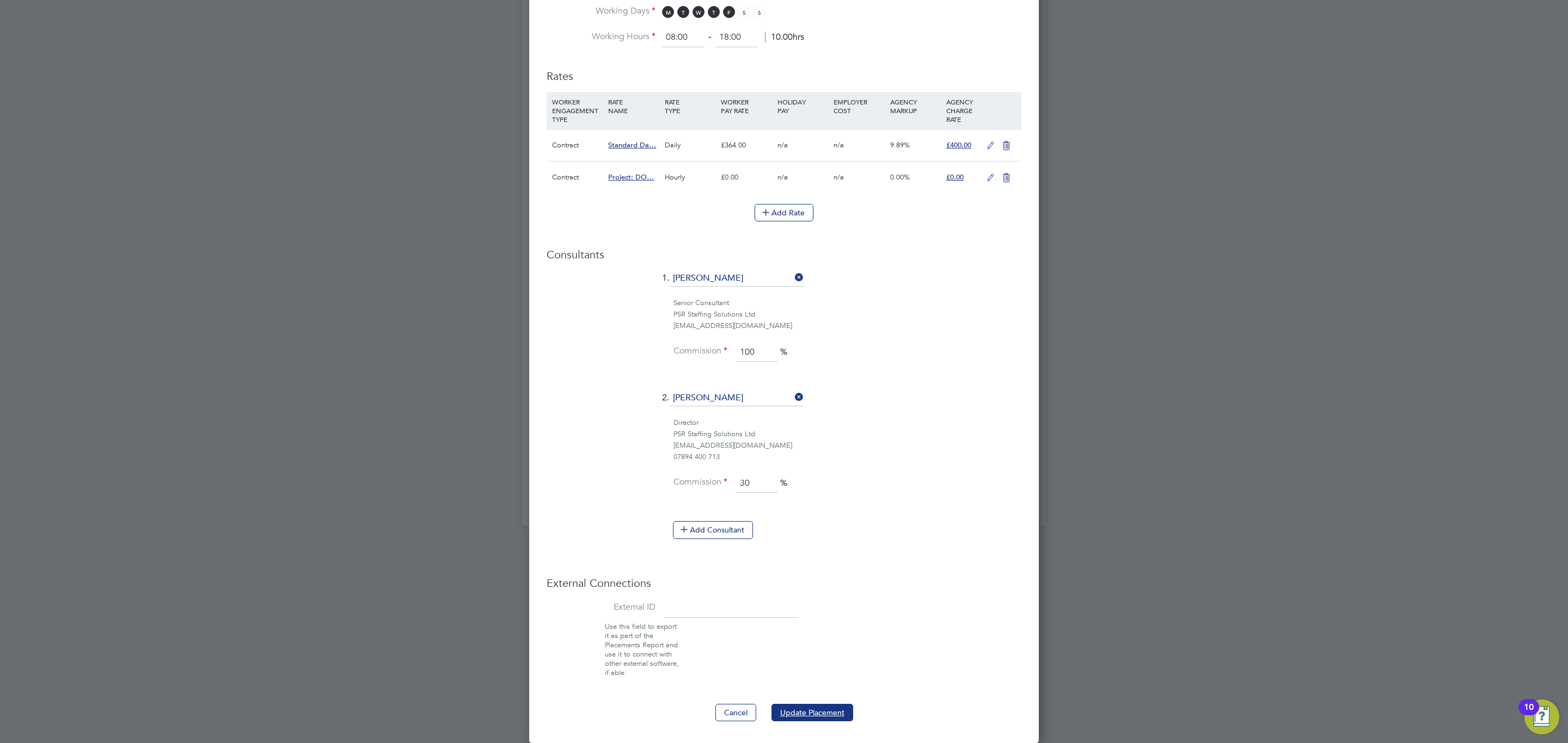
drag, startPoint x: 828, startPoint y: 709, endPoint x: 867, endPoint y: 662, distance: 61.1
click at [828, 710] on button "Update Placement" at bounding box center [812, 713] width 82 height 17
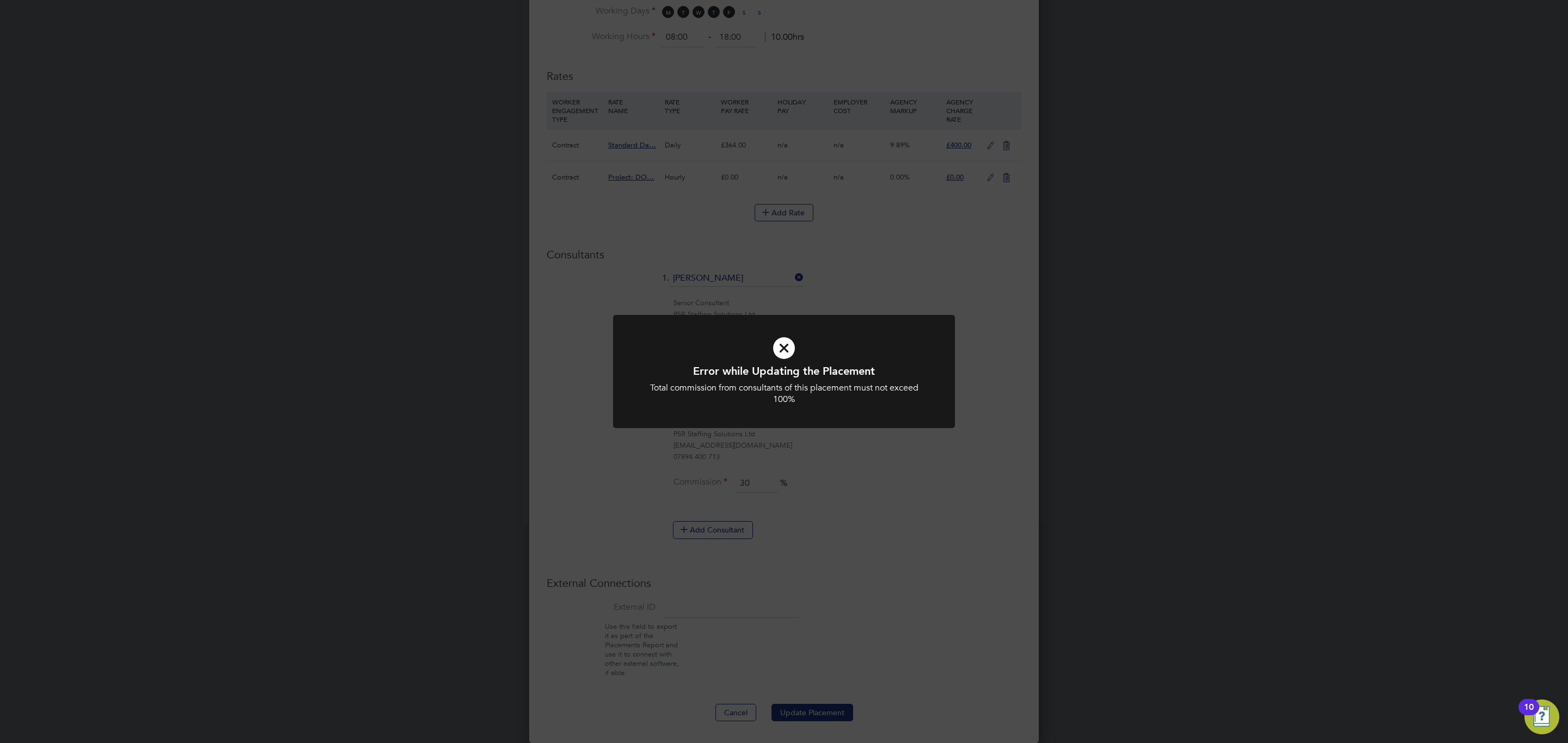
click at [900, 446] on div "Error while Updating the Placement Total commission from consultants of this pl…" at bounding box center [784, 372] width 1568 height 743
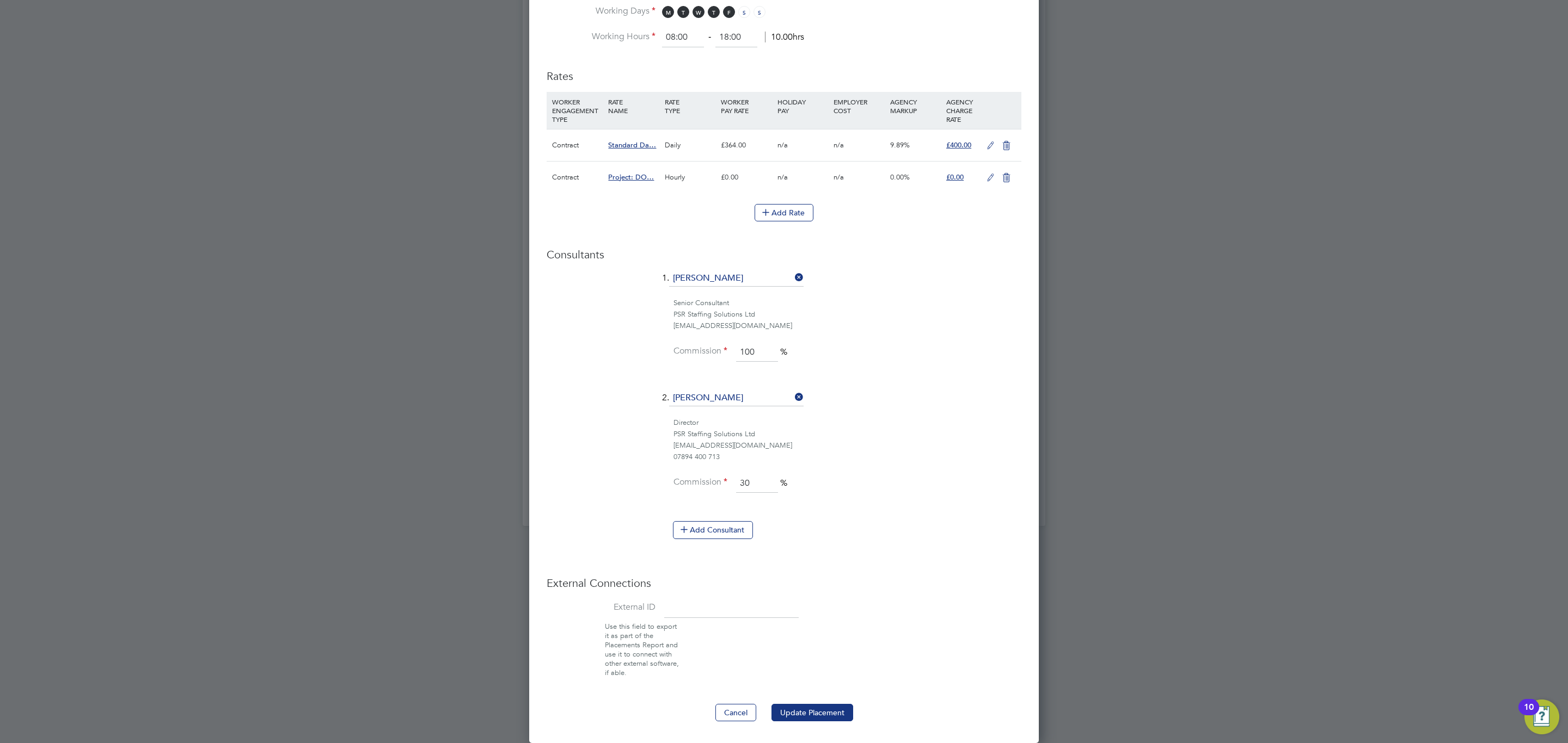
click at [793, 396] on icon at bounding box center [793, 397] width 0 height 15
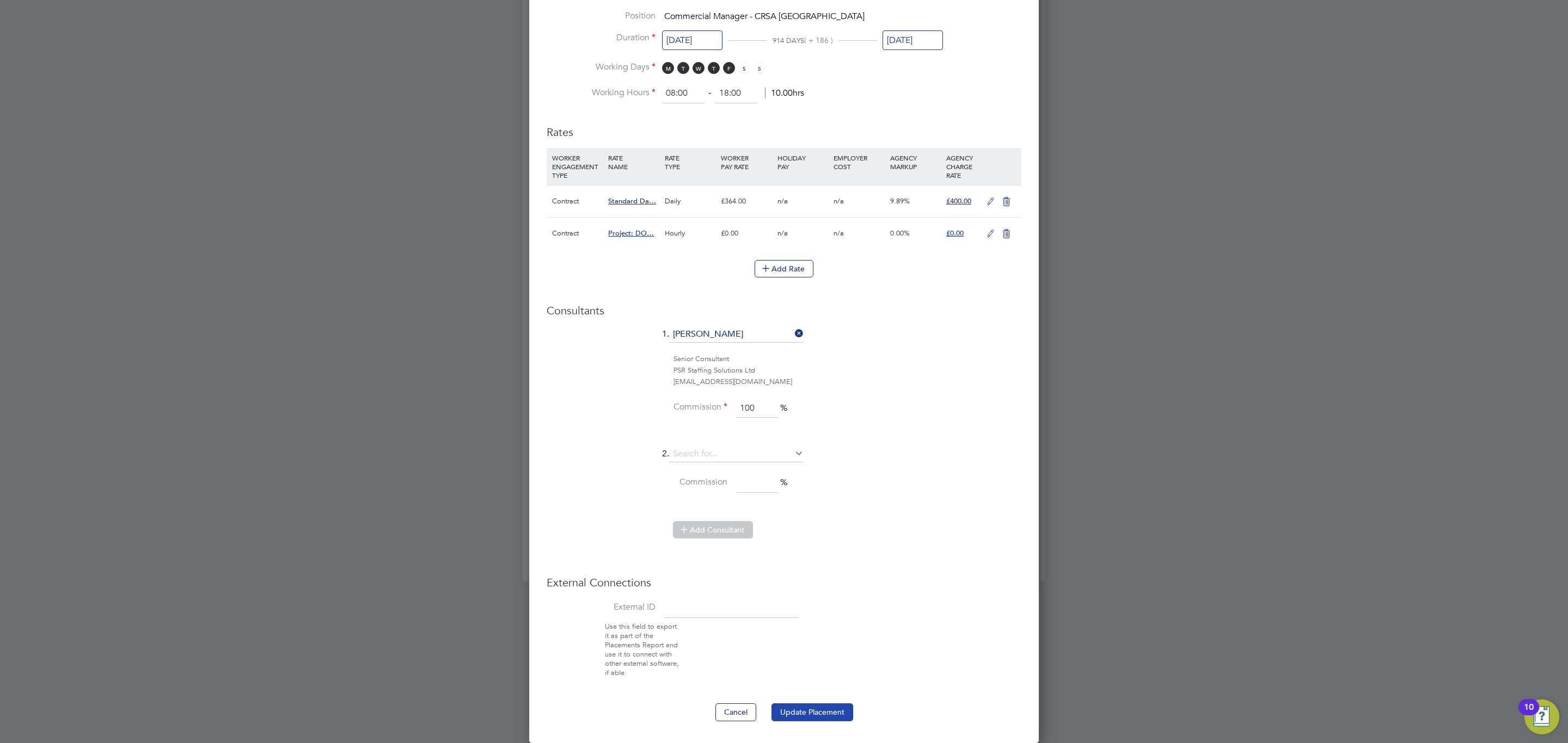
click at [823, 712] on button "Update Placement" at bounding box center [812, 712] width 82 height 17
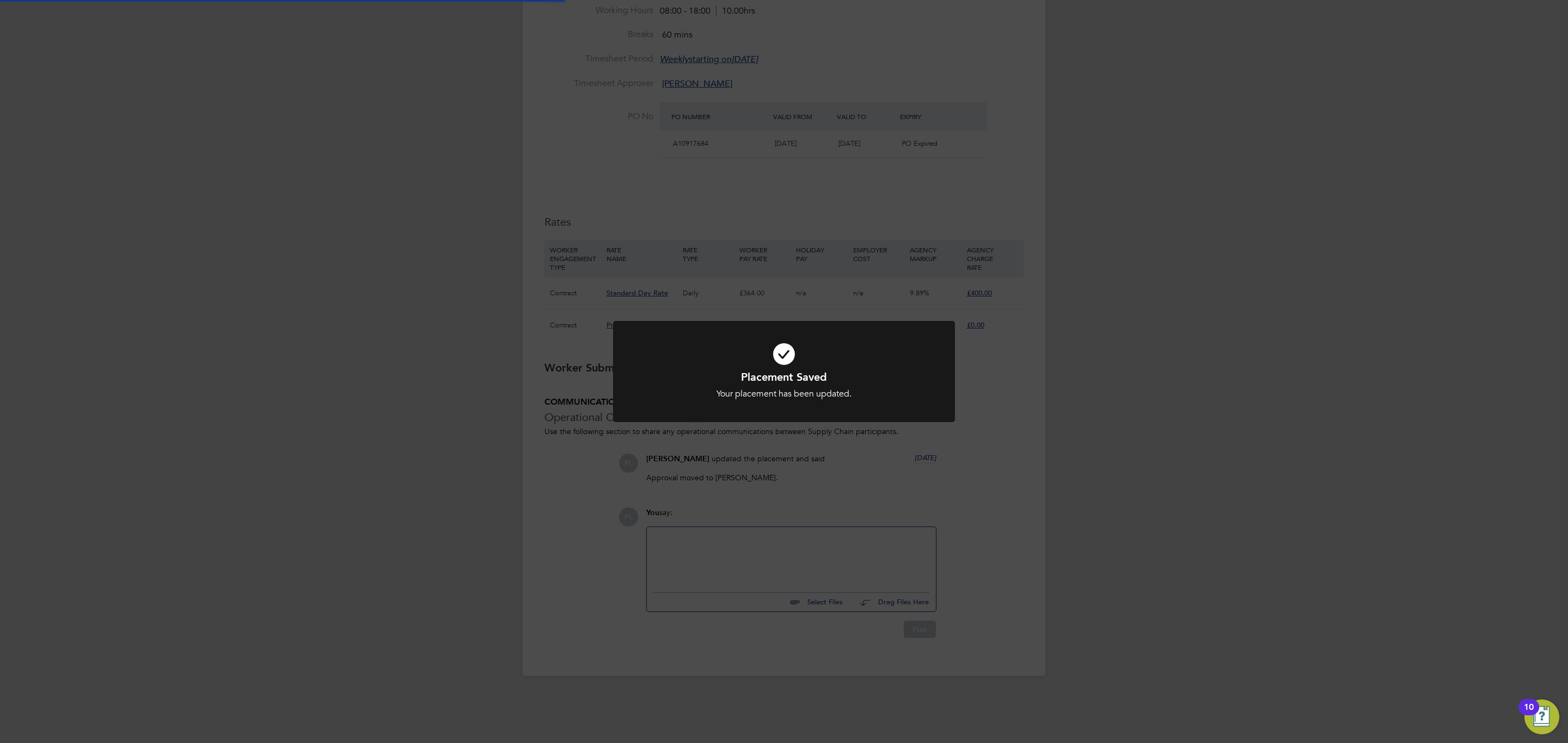
scroll to position [279, 0]
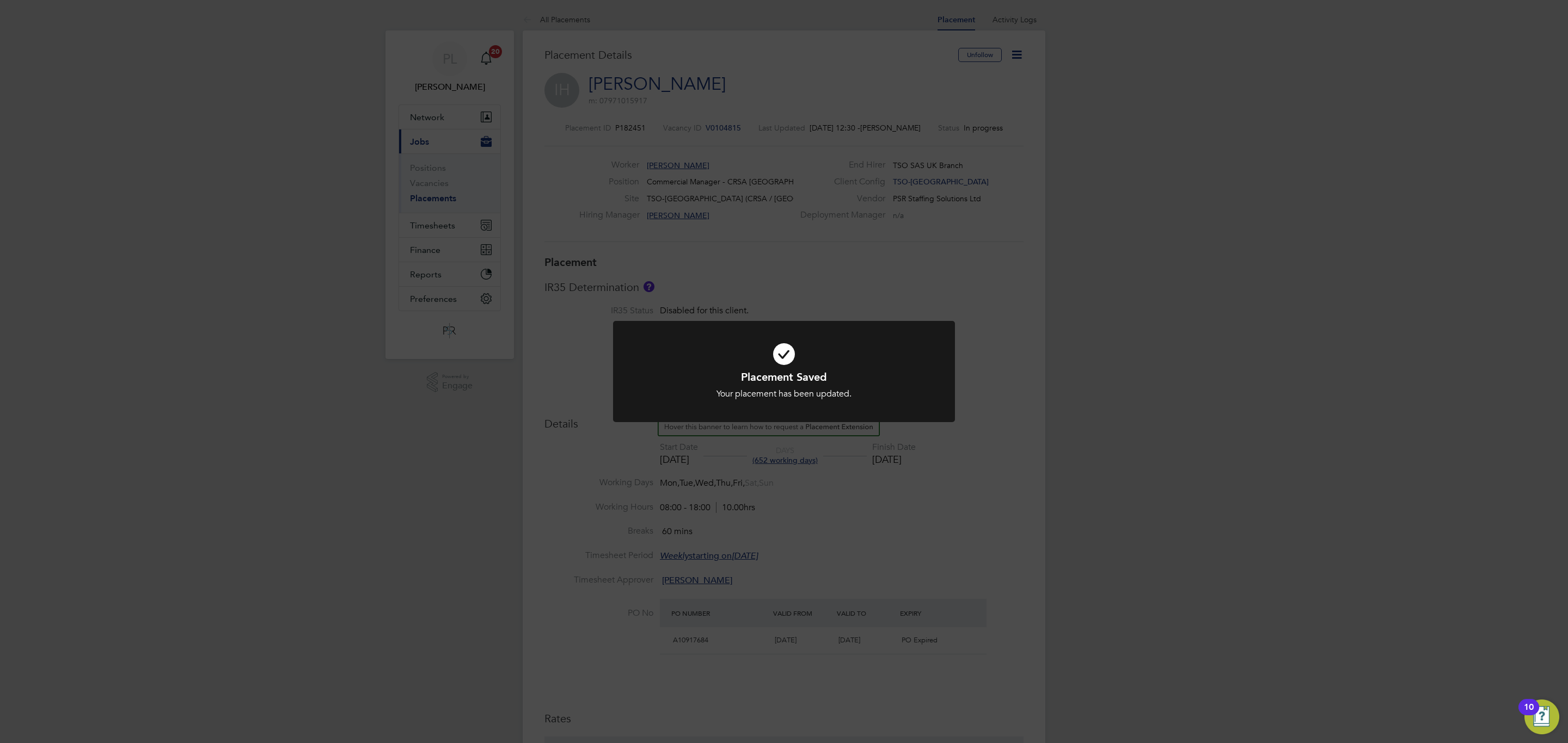
click at [1053, 331] on div "Placement Saved Your placement has been updated. Cancel Okay" at bounding box center [784, 372] width 1568 height 743
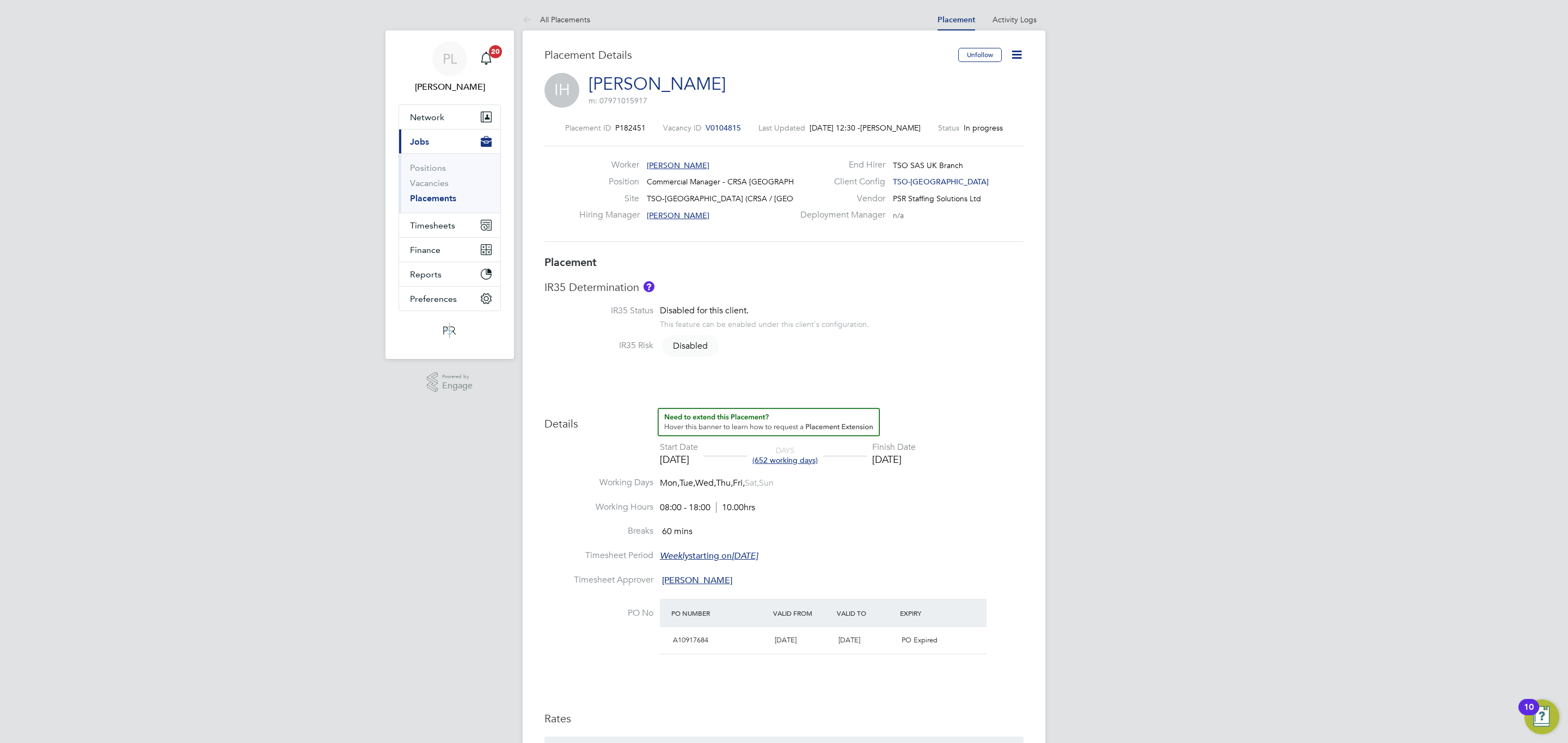
click at [1019, 50] on icon at bounding box center [1016, 54] width 13 height 13
click at [988, 79] on li "Edit Placement e" at bounding box center [964, 80] width 112 height 15
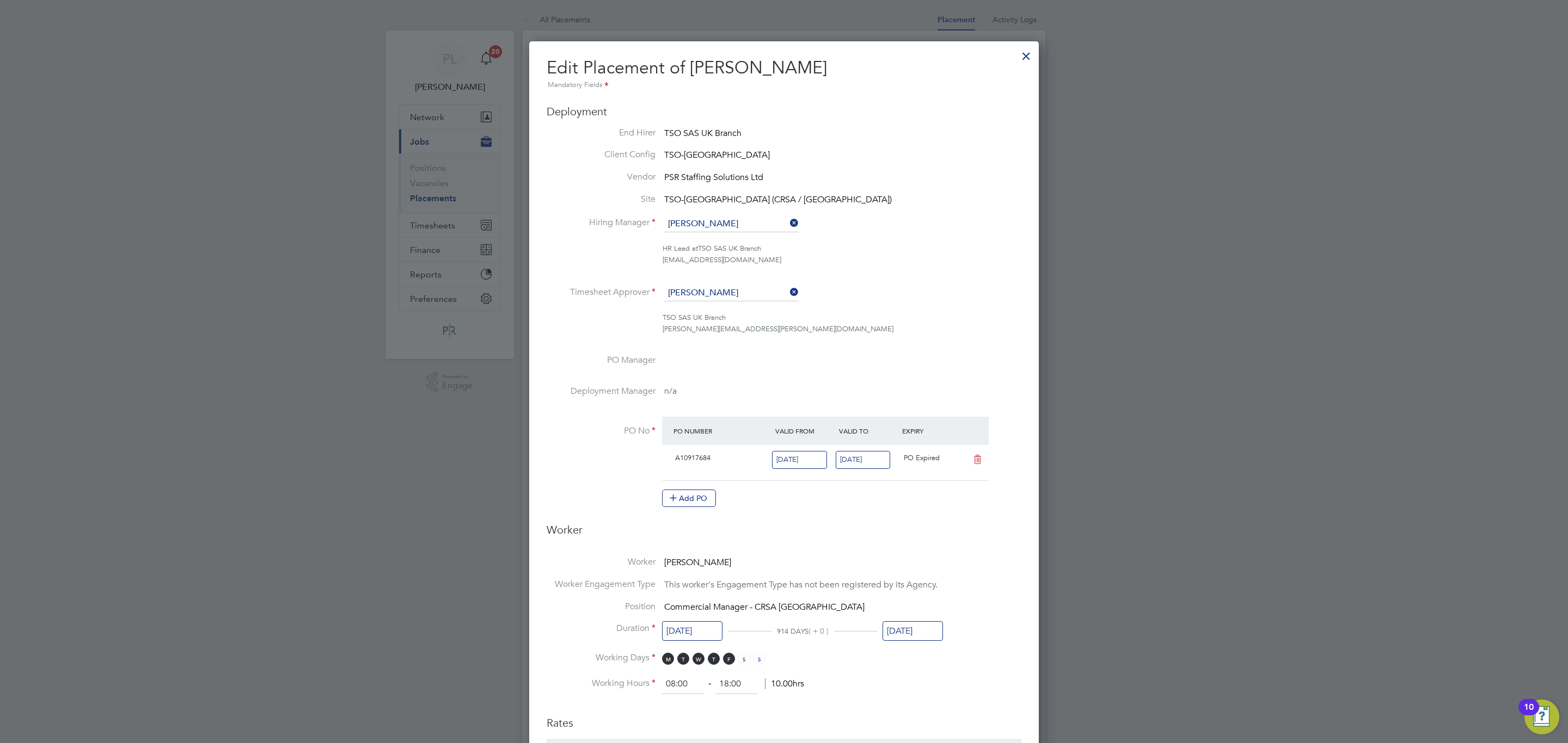
drag, startPoint x: 1023, startPoint y: 57, endPoint x: 987, endPoint y: 97, distance: 53.8
click at [1024, 56] on div at bounding box center [1026, 53] width 20 height 20
